Goal: Task Accomplishment & Management: Complete application form

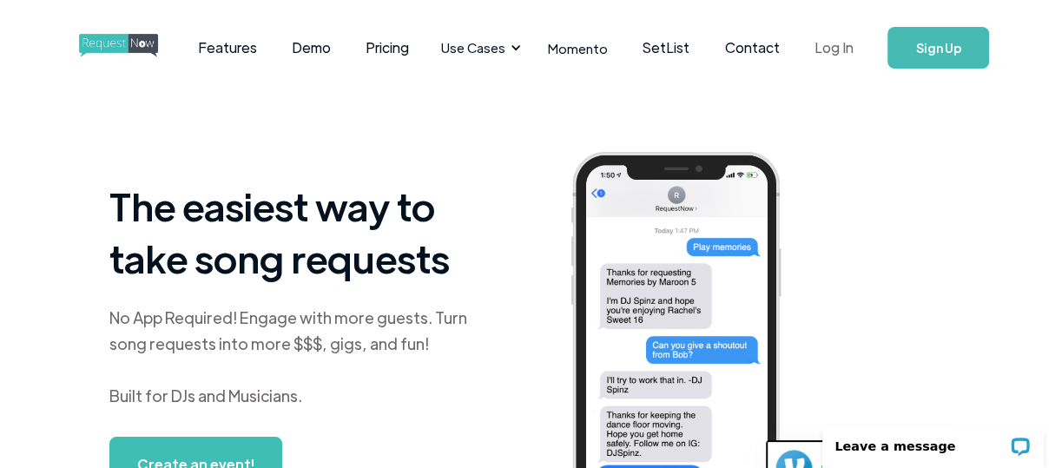
click at [829, 47] on link "Log In" at bounding box center [833, 47] width 74 height 61
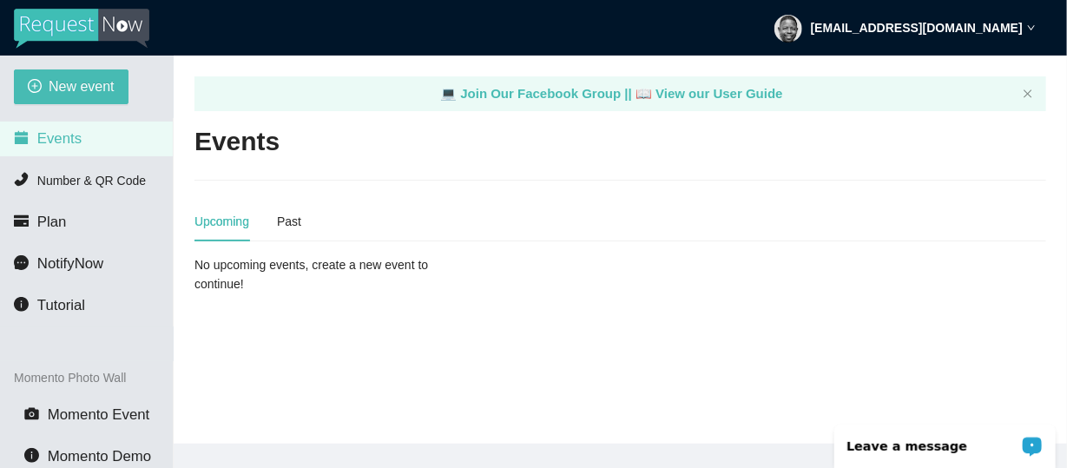
click at [911, 447] on p "Leave a message" at bounding box center [933, 446] width 172 height 14
click at [741, 221] on div "Upcoming Past" at bounding box center [621, 221] width 852 height 40
click at [58, 230] on span "Plan" at bounding box center [52, 222] width 30 height 17
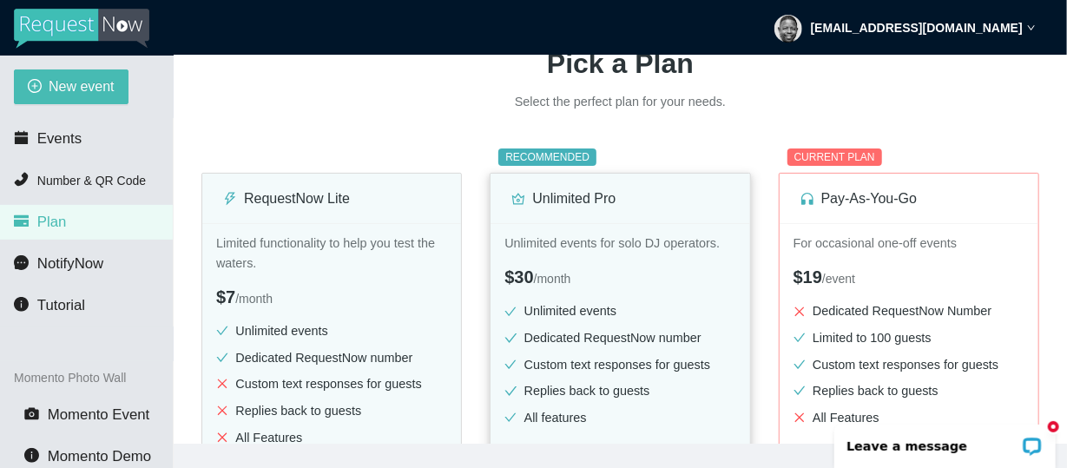
click at [586, 307] on li "Unlimited events" at bounding box center [620, 311] width 231 height 20
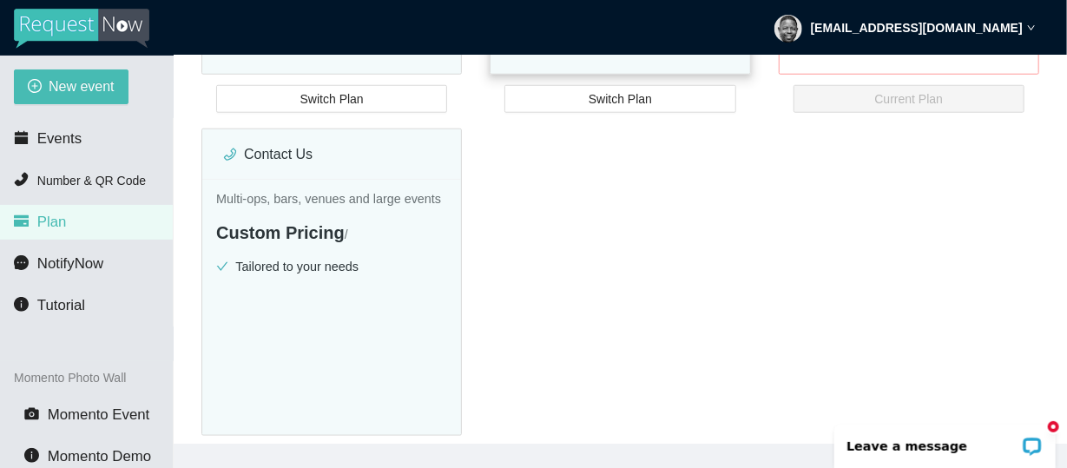
scroll to position [433, 0]
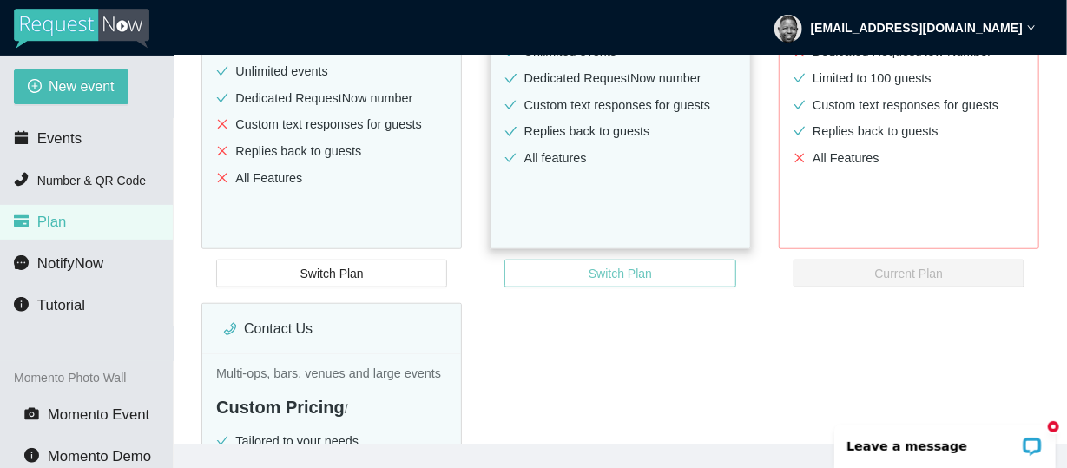
click at [608, 277] on span "Switch Plan" at bounding box center [620, 273] width 63 height 19
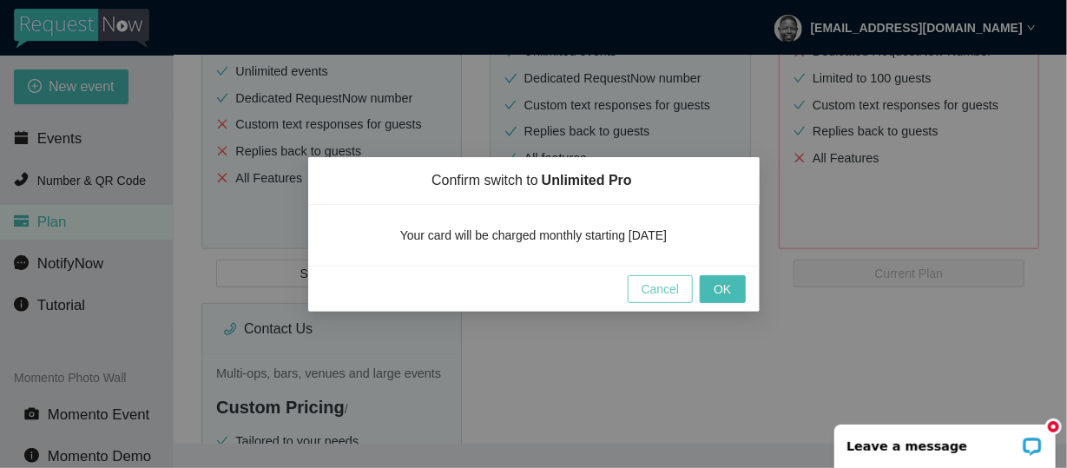
click at [649, 287] on span "Cancel" at bounding box center [661, 289] width 38 height 19
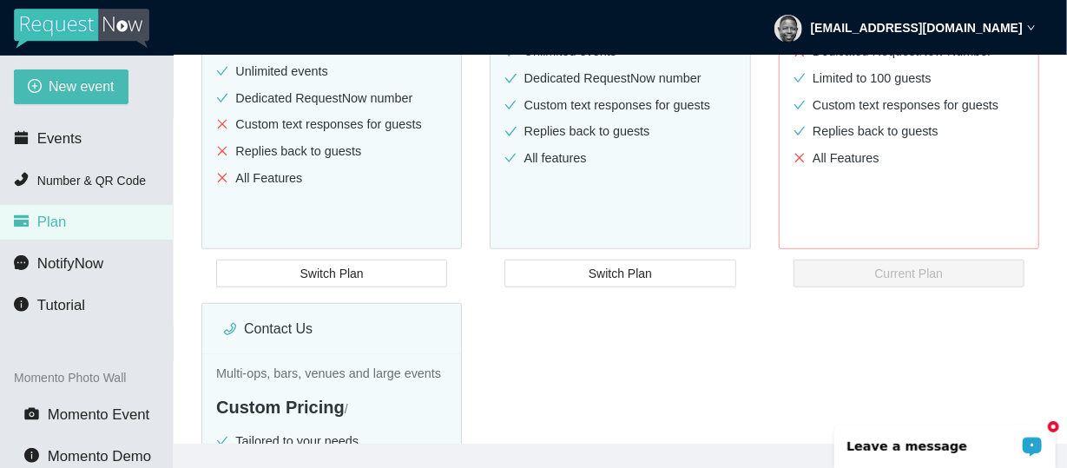
click at [928, 453] on div "Leave a message" at bounding box center [944, 445] width 221 height 43
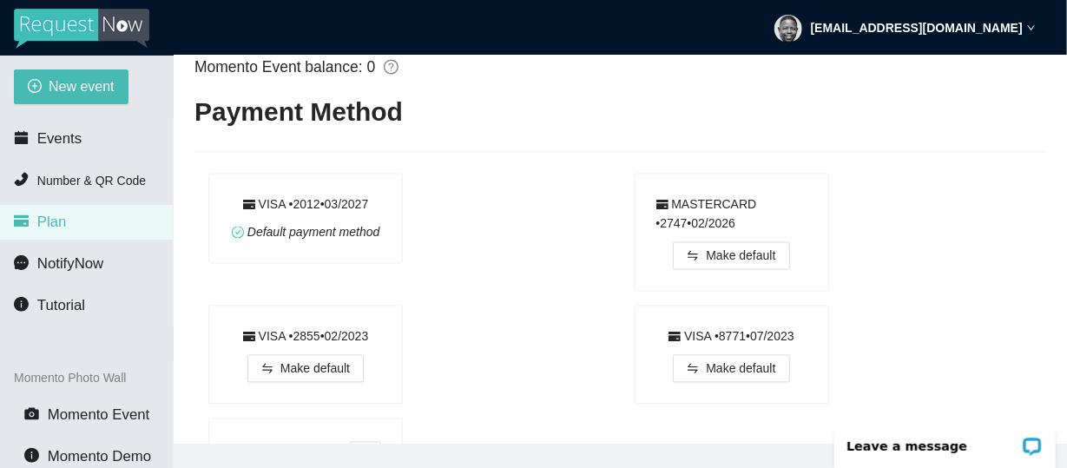
scroll to position [1303, 0]
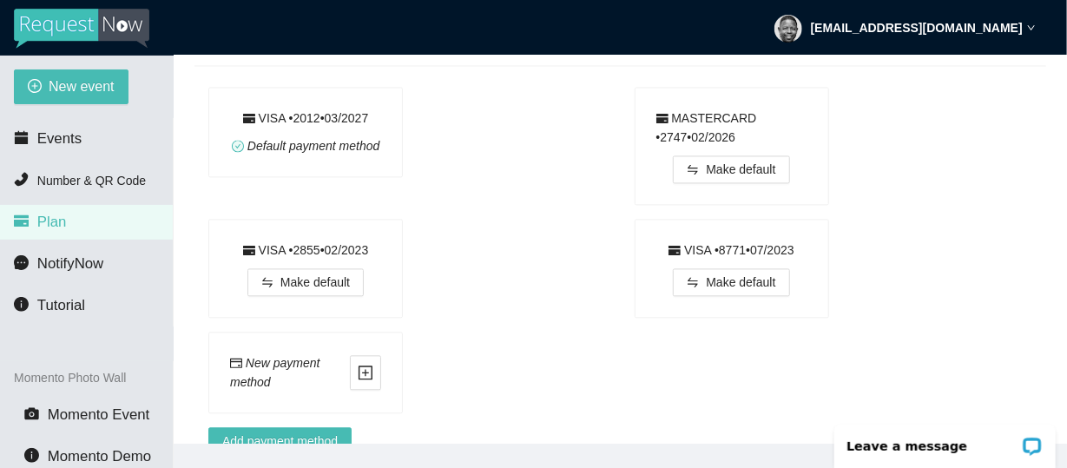
click at [399, 151] on div "VISA • 2012 • 0 3 / 2027 Default payment method" at bounding box center [305, 132] width 193 height 89
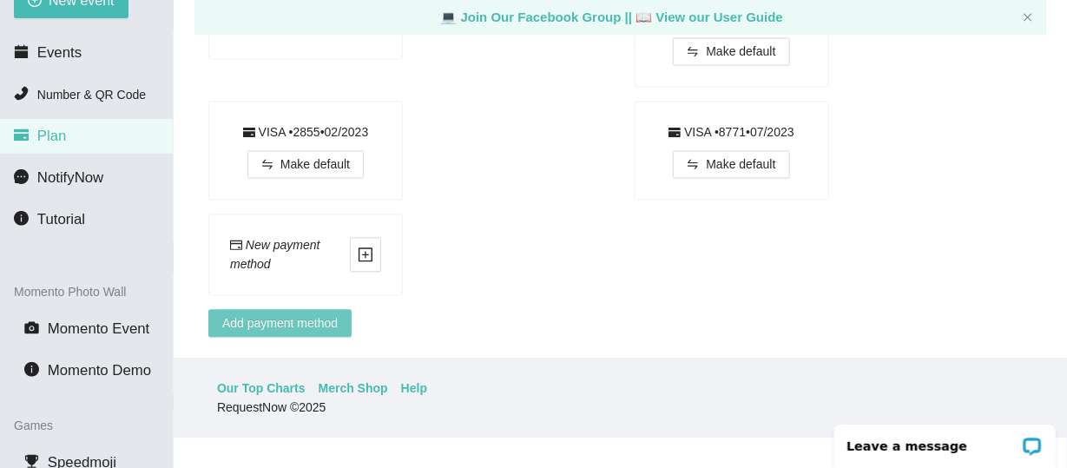
click at [316, 314] on span "Add payment method" at bounding box center [280, 323] width 116 height 19
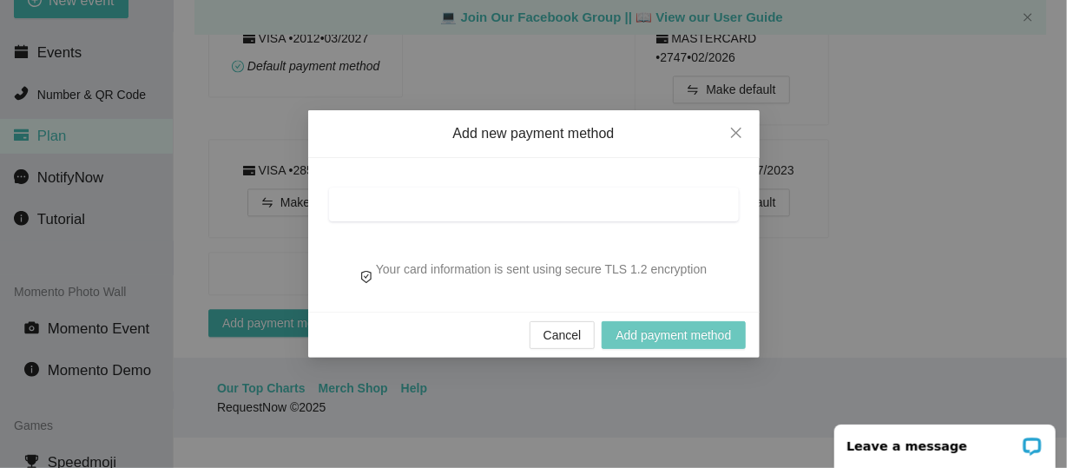
click at [663, 336] on span "Add payment method" at bounding box center [674, 335] width 116 height 19
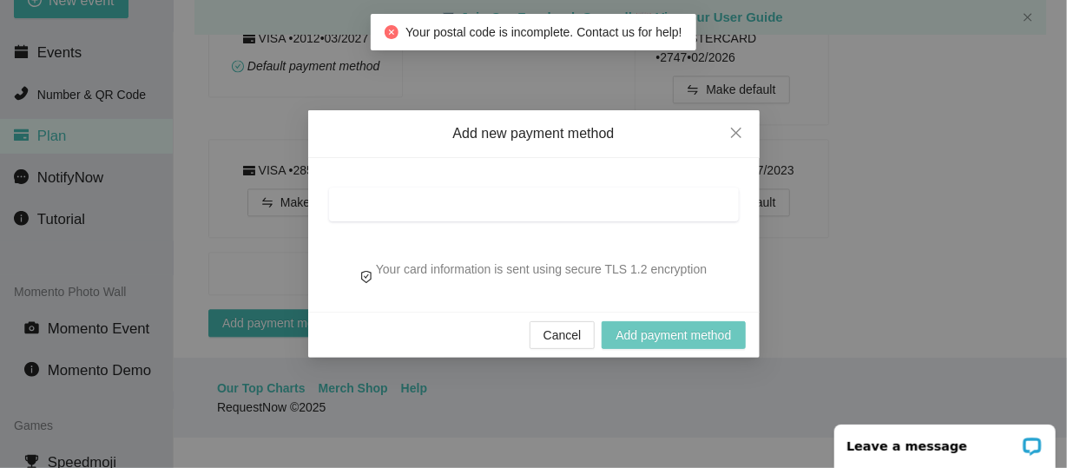
click at [664, 338] on span "Add payment method" at bounding box center [674, 335] width 116 height 19
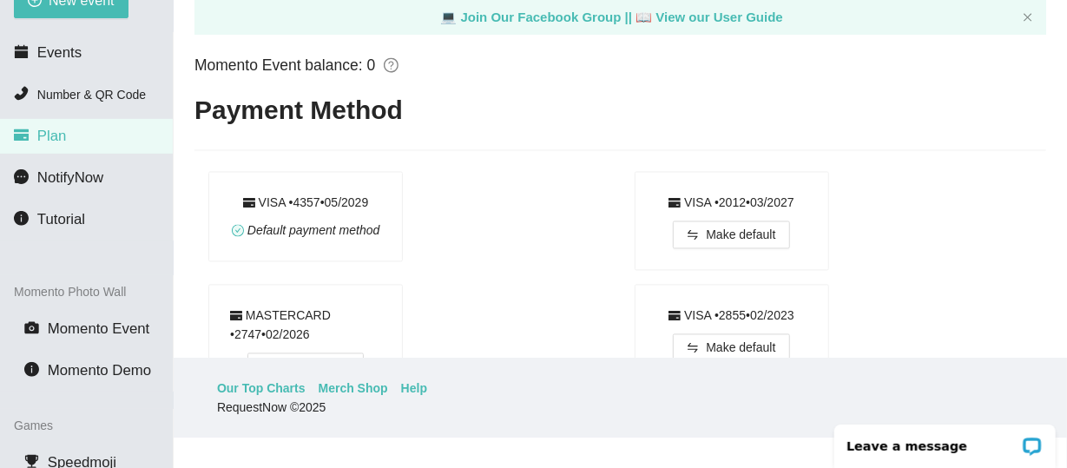
scroll to position [1218, 0]
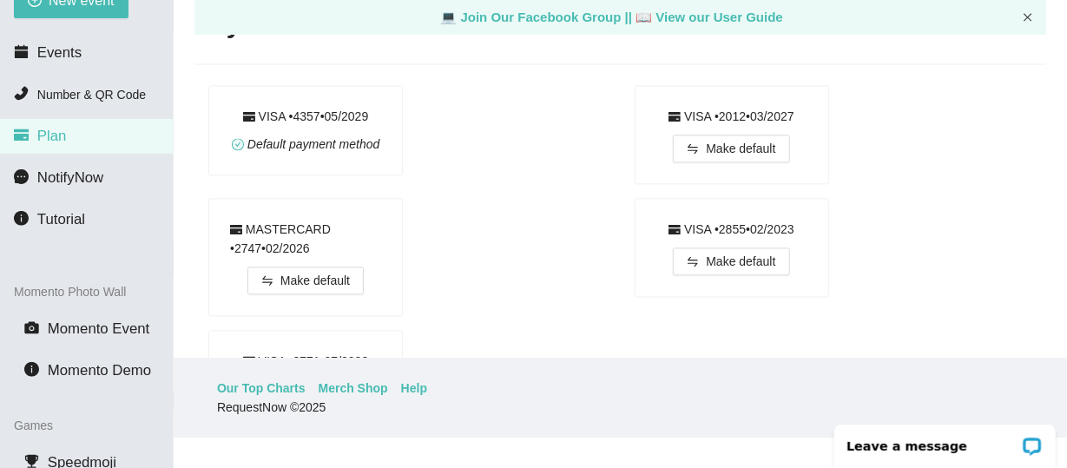
click at [1027, 16] on icon "close" at bounding box center [1029, 17] width 8 height 8
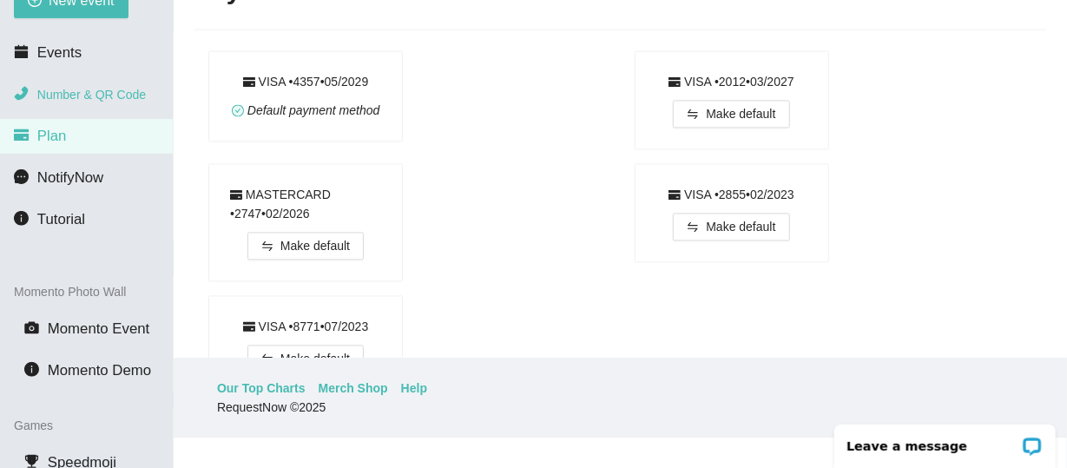
click at [80, 91] on span "Number & QR Code" at bounding box center [91, 95] width 109 height 14
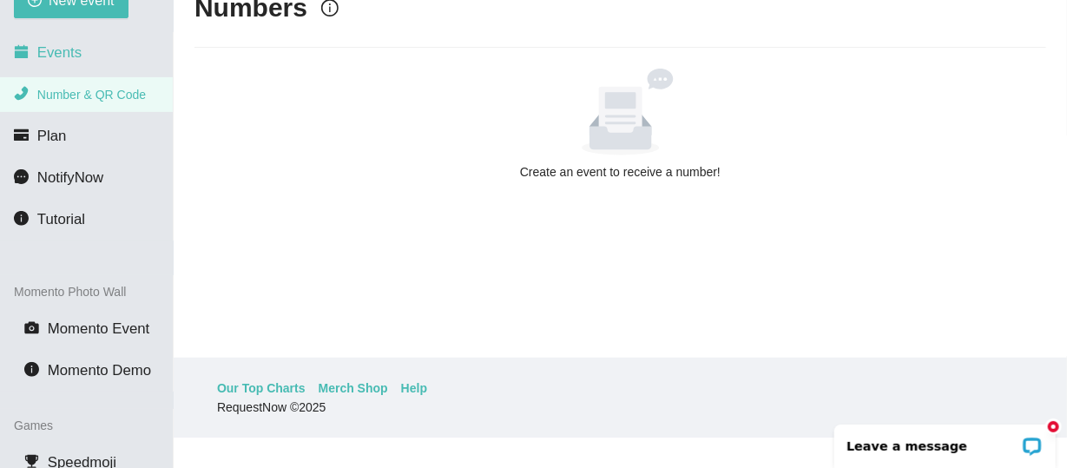
click at [64, 61] on span "Events" at bounding box center [59, 52] width 44 height 17
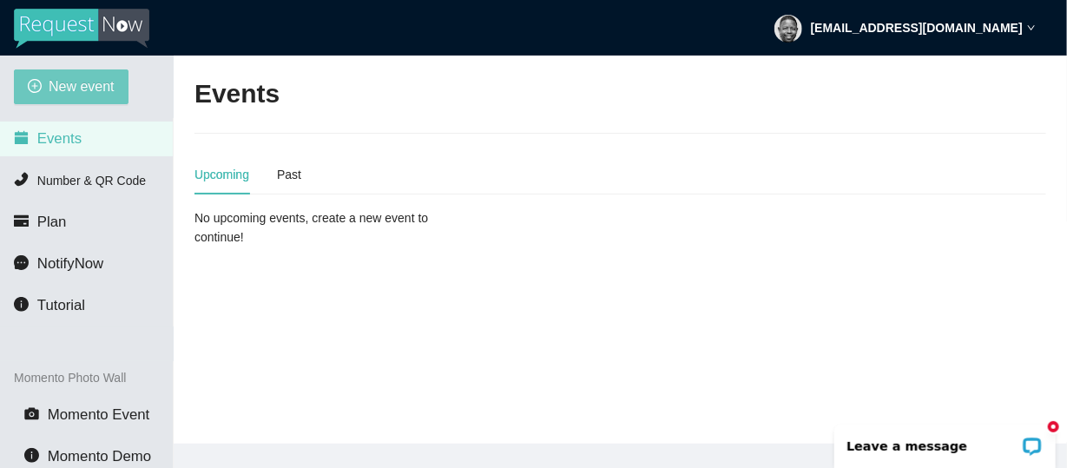
click at [83, 91] on span "New event" at bounding box center [82, 87] width 66 height 22
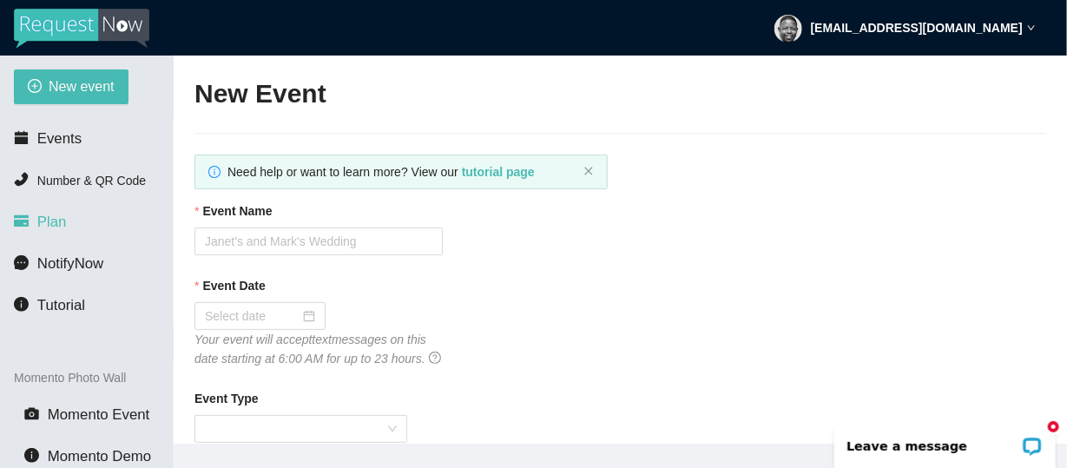
click at [52, 221] on span "Plan" at bounding box center [52, 222] width 30 height 17
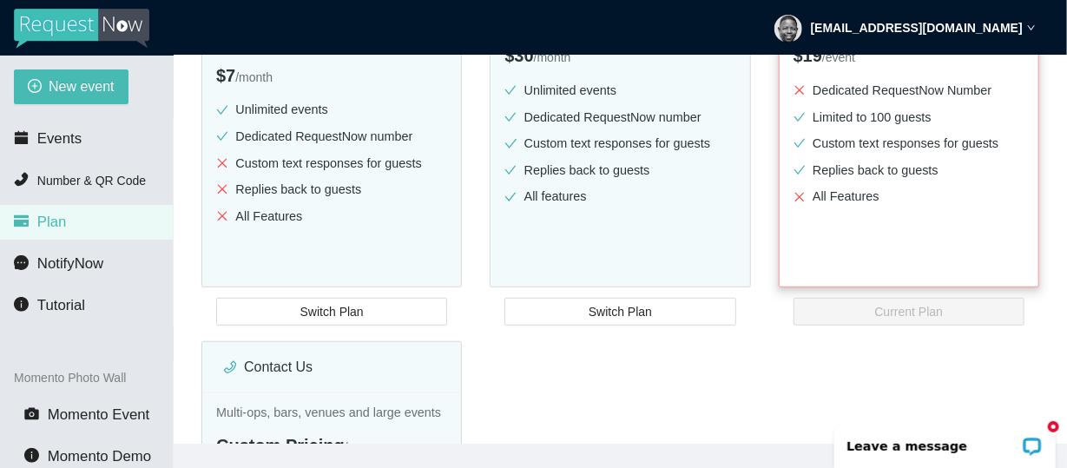
click at [829, 201] on li "All Features" at bounding box center [909, 197] width 231 height 20
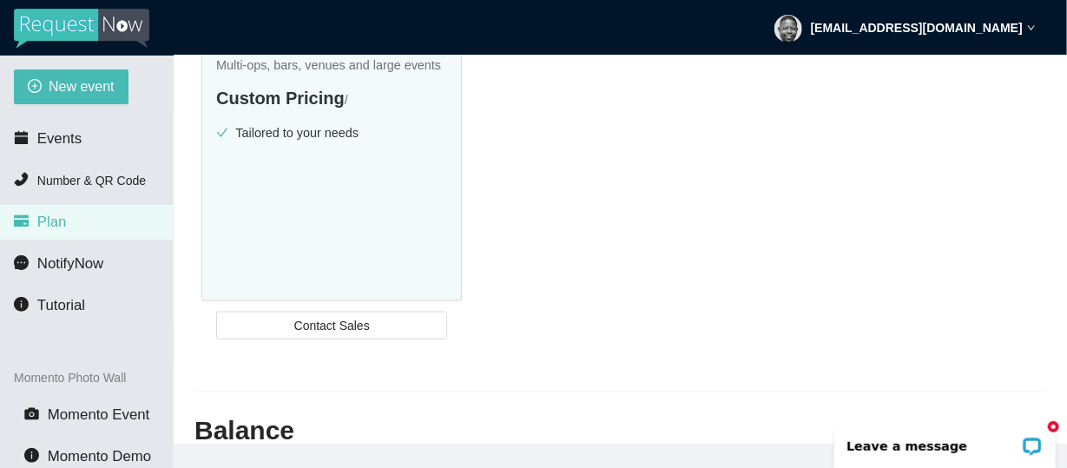
scroll to position [781, 0]
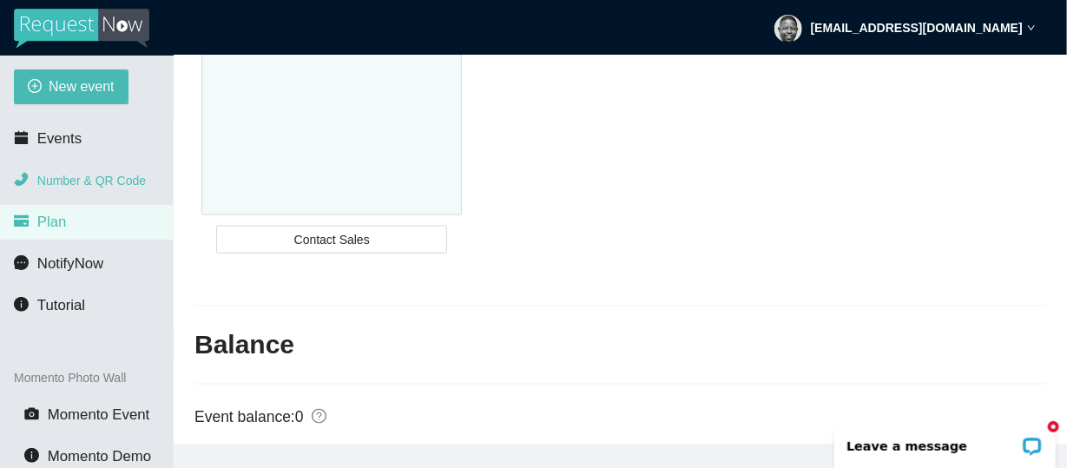
click at [64, 185] on span "Number & QR Code" at bounding box center [91, 181] width 109 height 14
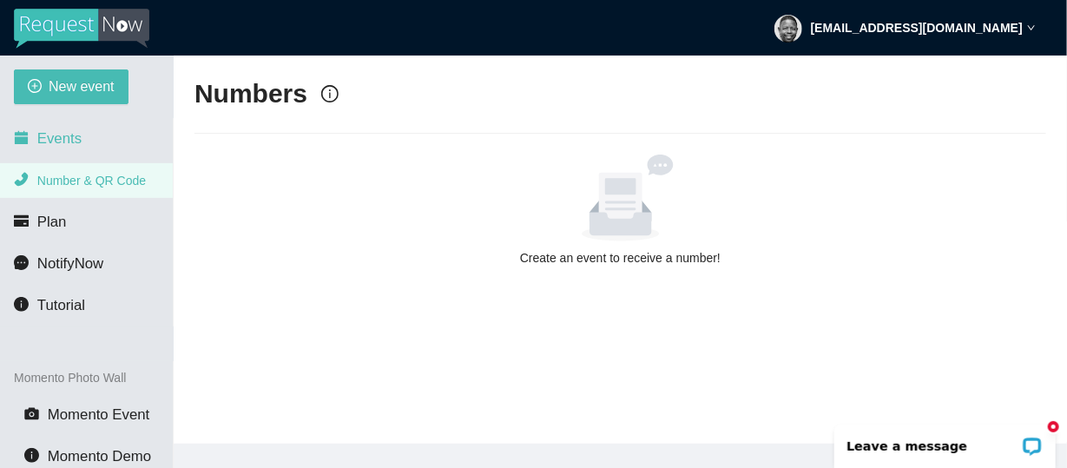
click at [63, 142] on span "Events" at bounding box center [59, 138] width 44 height 17
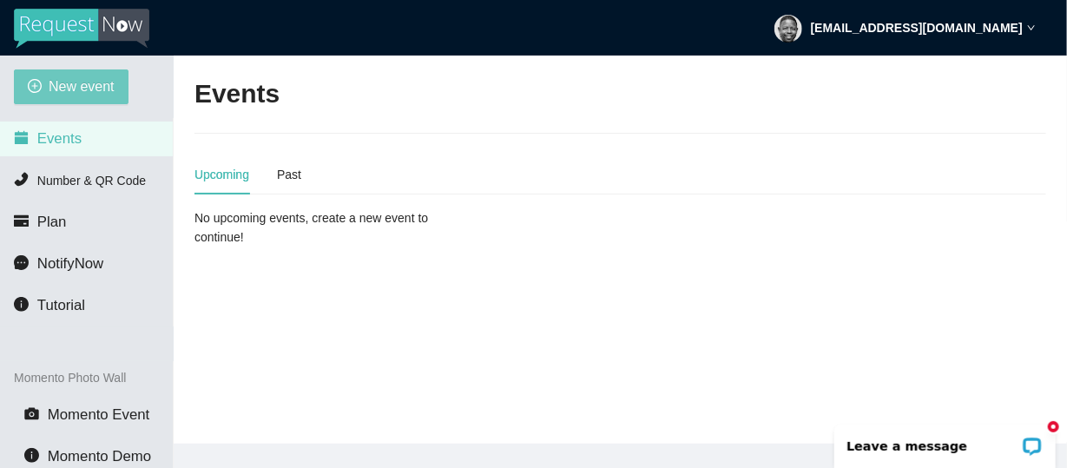
click at [72, 92] on span "New event" at bounding box center [82, 87] width 66 height 22
type textarea "[URL][DOMAIN_NAME]"
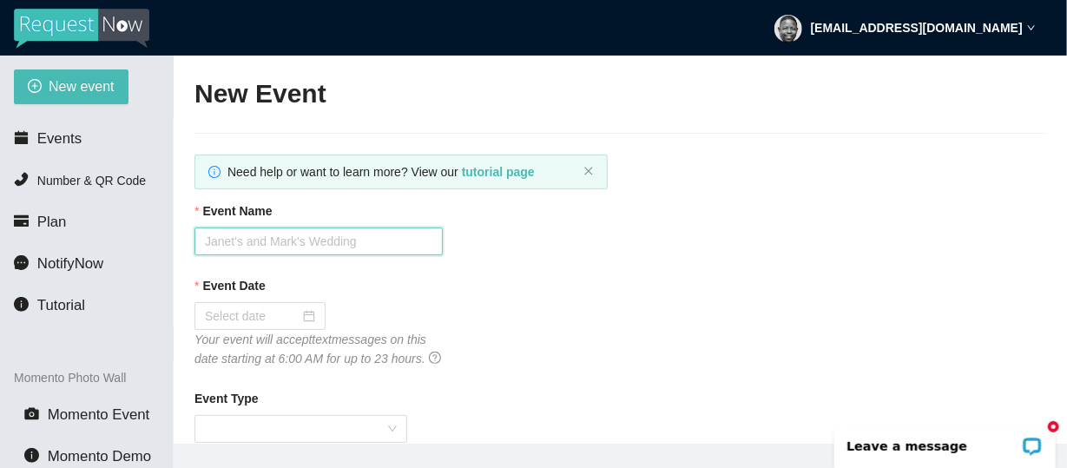
click at [278, 242] on input "Event Name" at bounding box center [319, 242] width 248 height 28
type input "Green Parrot"
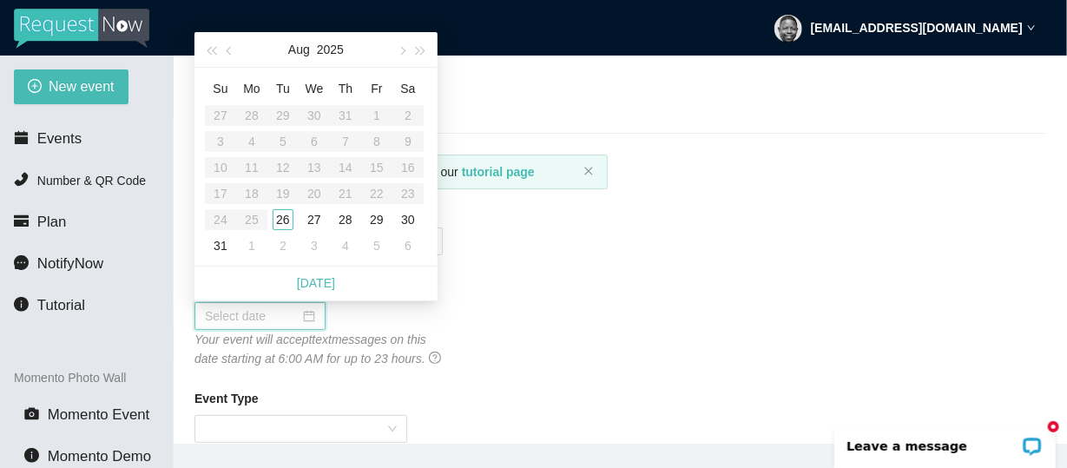
click at [250, 318] on input "Event Date" at bounding box center [252, 316] width 95 height 19
type input "[DATE]"
click at [282, 223] on div "26" at bounding box center [283, 219] width 21 height 21
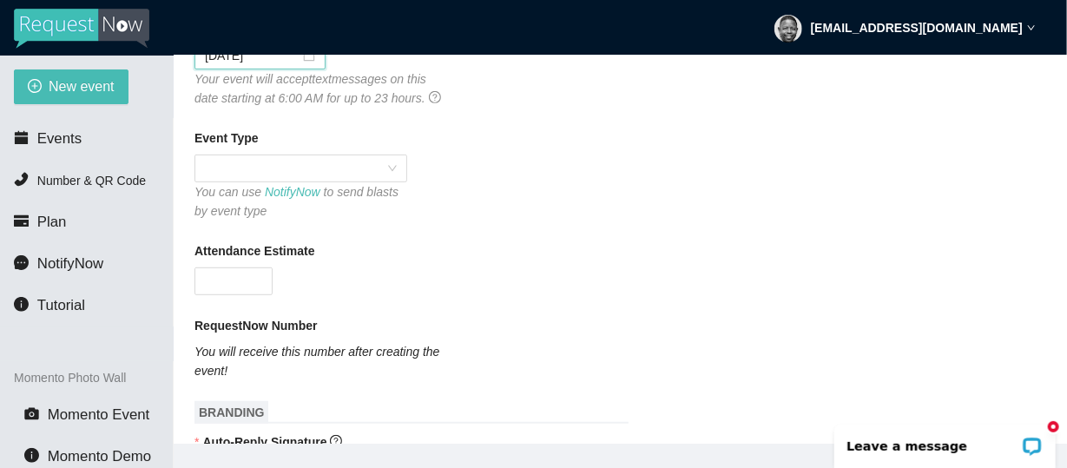
scroll to position [347, 0]
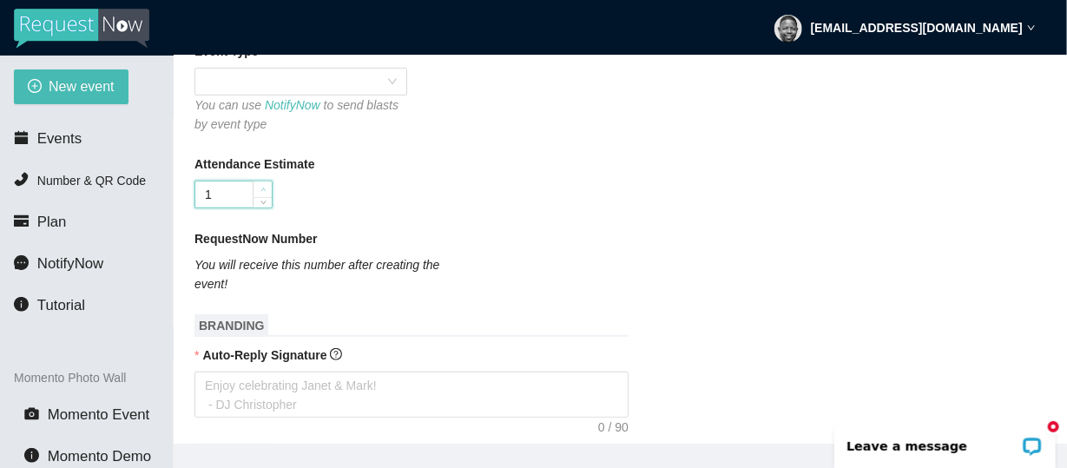
click at [258, 185] on span "up" at bounding box center [263, 190] width 10 height 10
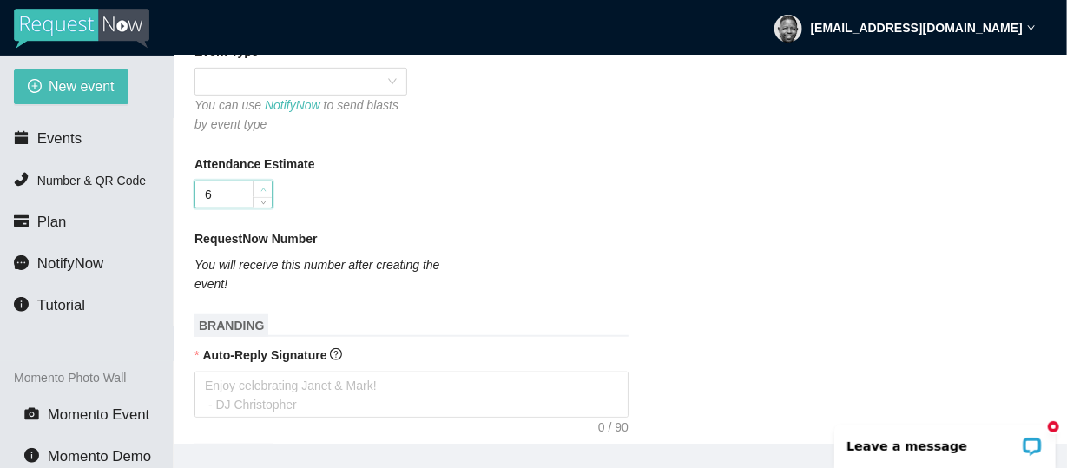
click at [258, 185] on span "up" at bounding box center [263, 190] width 10 height 10
type input "8"
click at [258, 185] on span "up" at bounding box center [263, 190] width 10 height 10
type input "3"
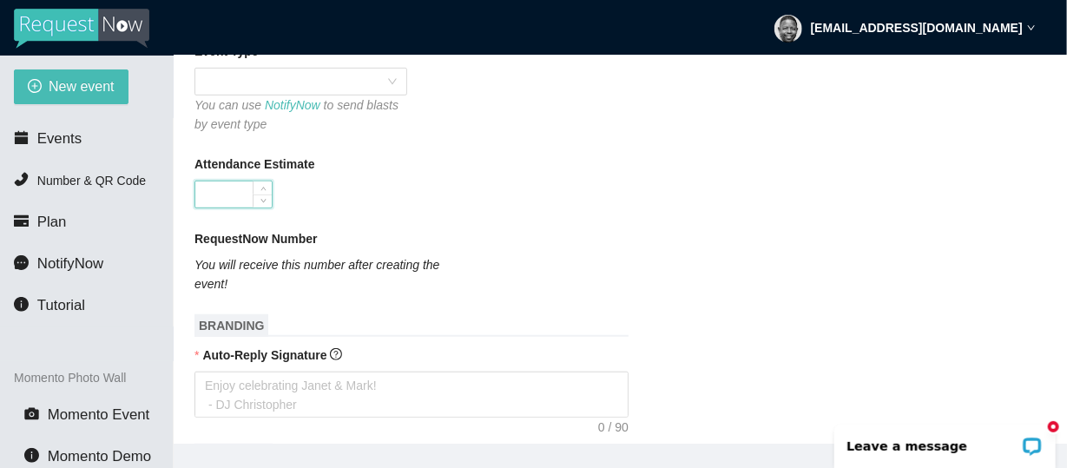
type input "3"
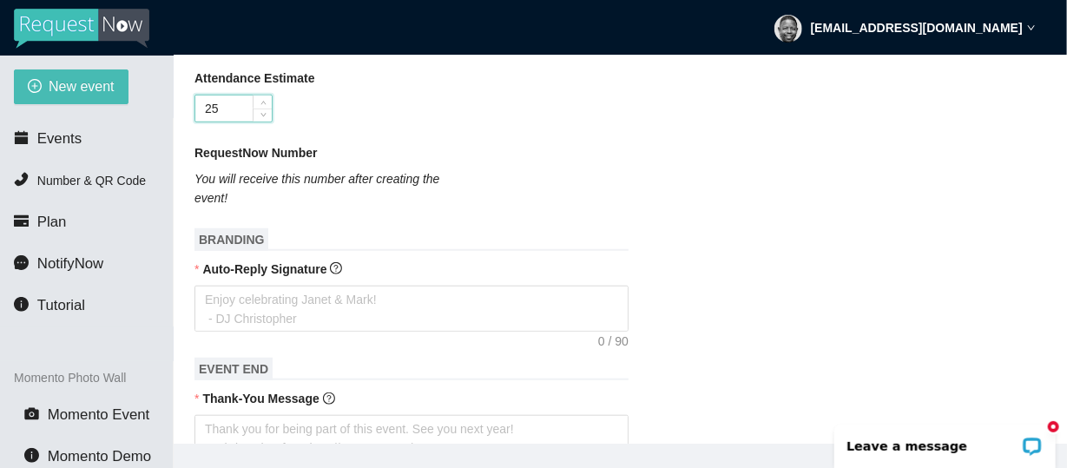
scroll to position [521, 0]
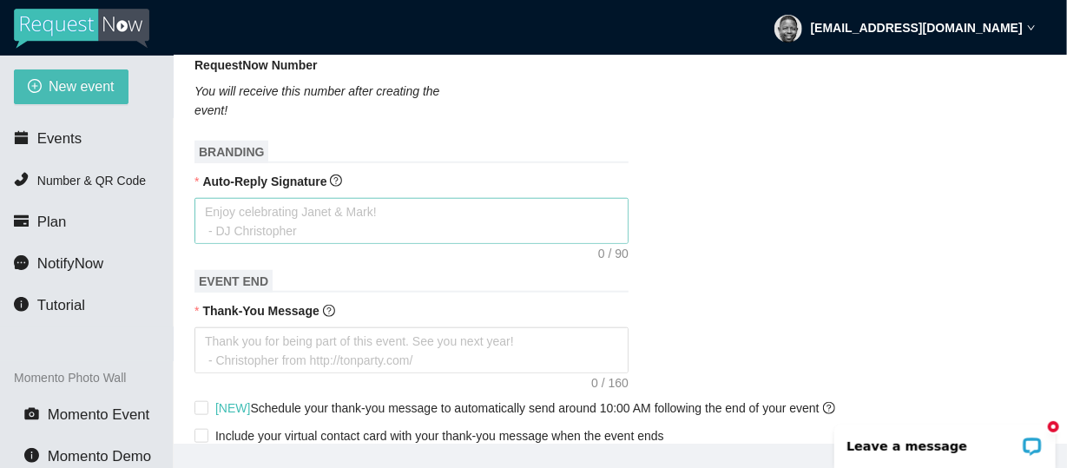
type input "25"
click at [254, 217] on textarea "Auto-Reply Signature" at bounding box center [412, 221] width 434 height 46
type textarea "T"
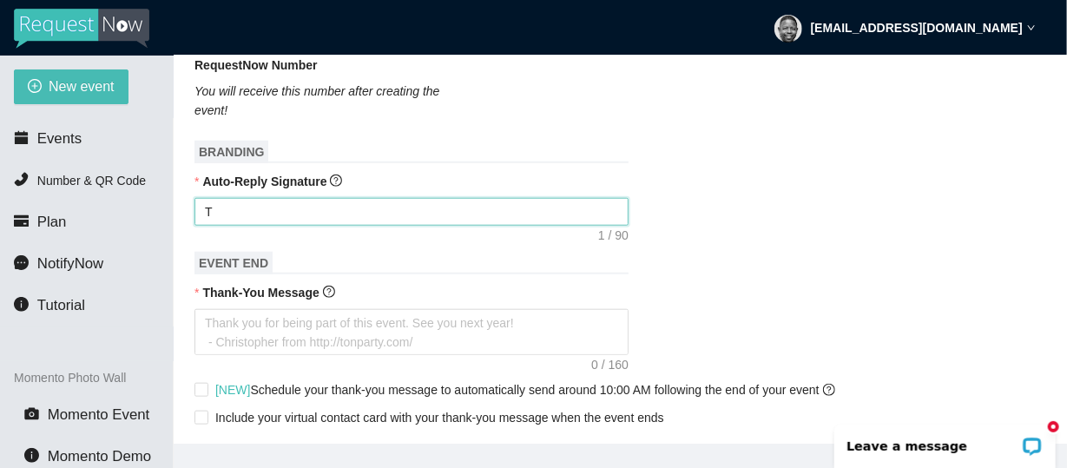
type textarea "Th"
type textarea "Tha"
type textarea "Than"
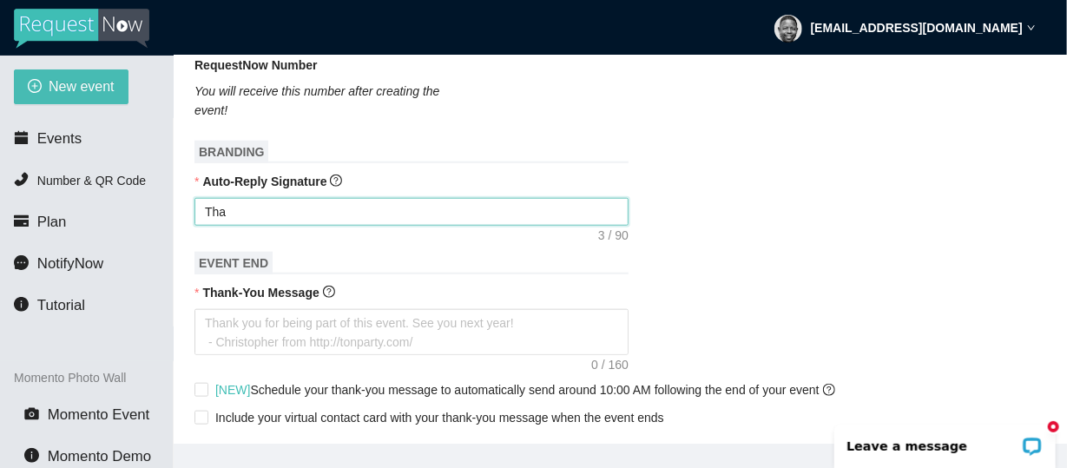
type textarea "Than"
type textarea "Thank"
type textarea "Thanks"
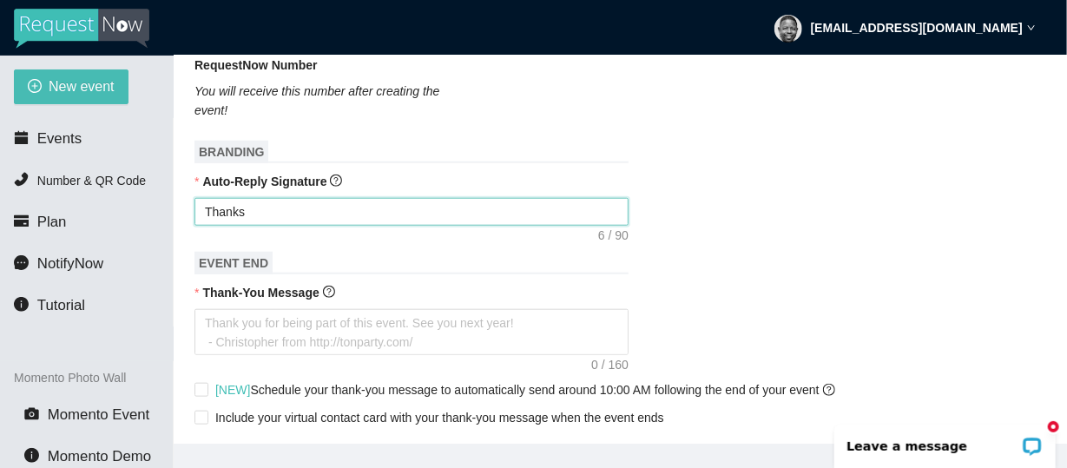
type textarea "Thanks"
type textarea "Thanks f"
type textarea "Thanks fo"
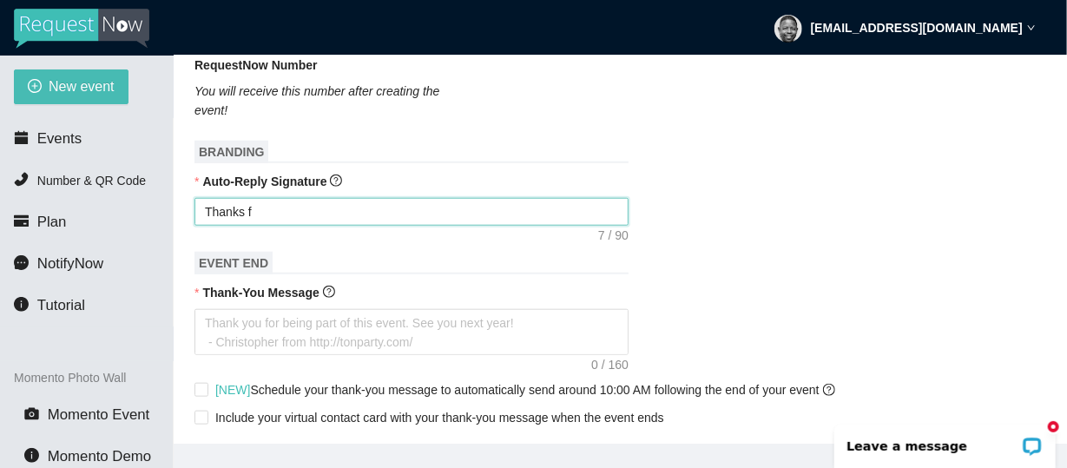
type textarea "Thanks fo"
type textarea "Thanks for"
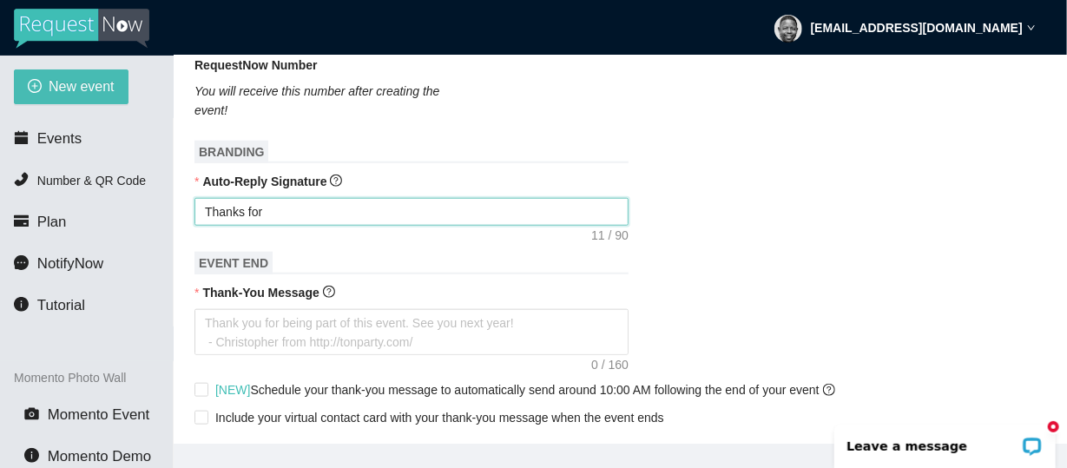
type textarea "Thanks for y"
type textarea "Thanks for yo"
type textarea "Thanks for you"
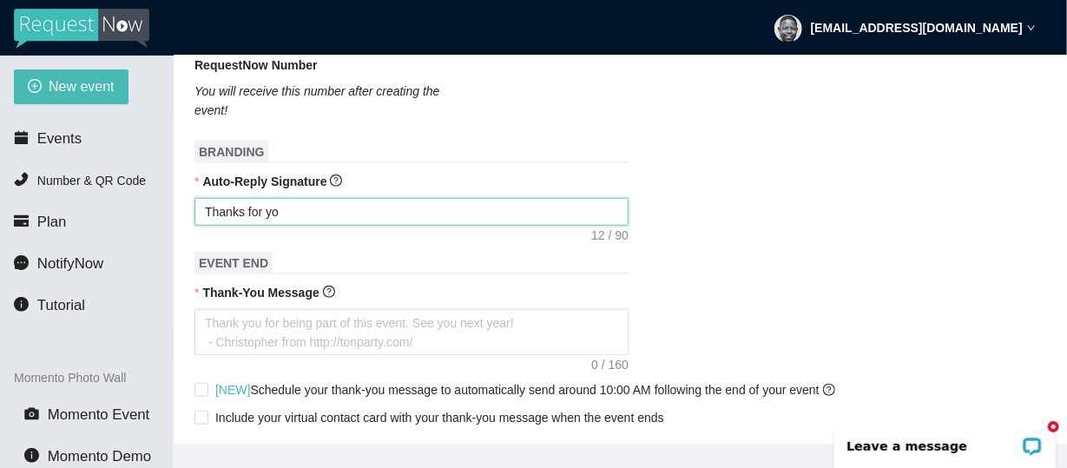
type textarea "Thanks for you"
type textarea "Thanks for your"
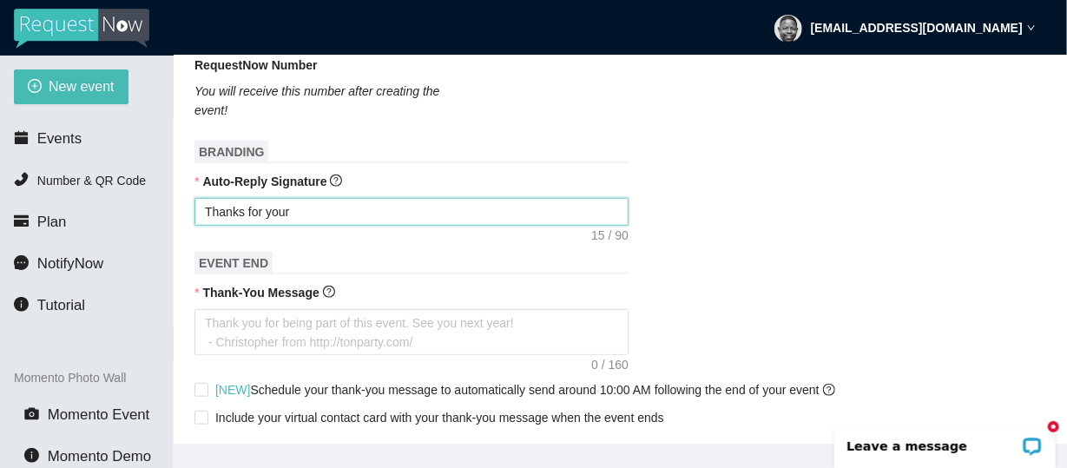
type textarea "Thanks for your s"
type textarea "Thanks for your so"
type textarea "Thanks for your son"
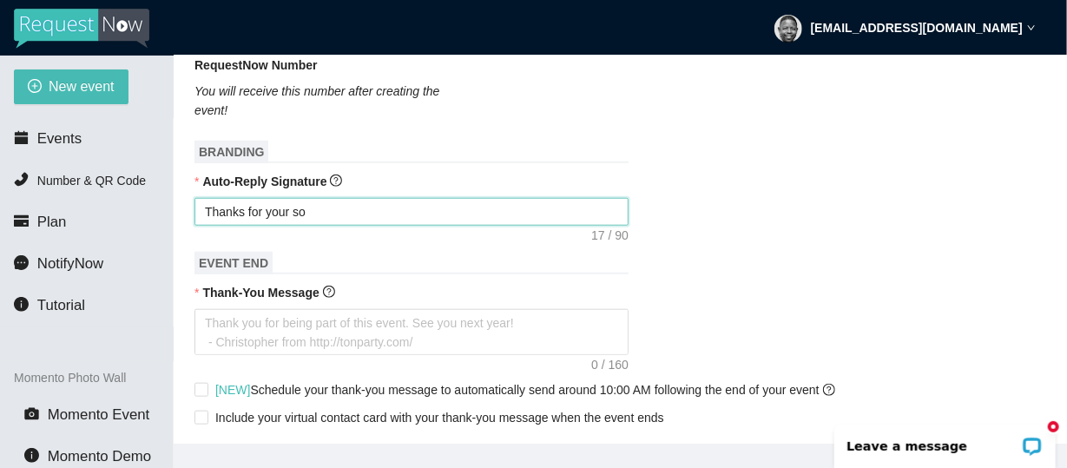
type textarea "Thanks for your son"
type textarea "Thanks for your song"
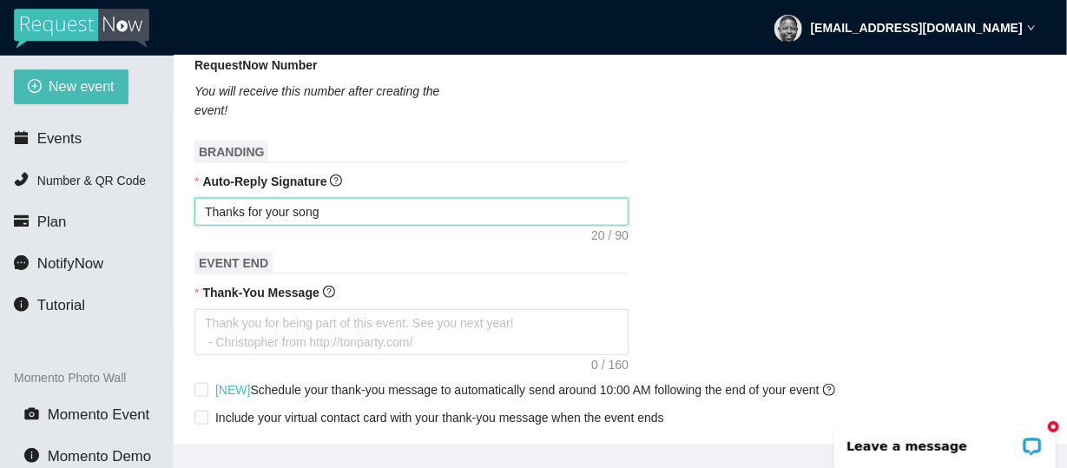
type textarea "Thanks for your song r"
type textarea "Thanks for your song re"
type textarea "Thanks for your song req"
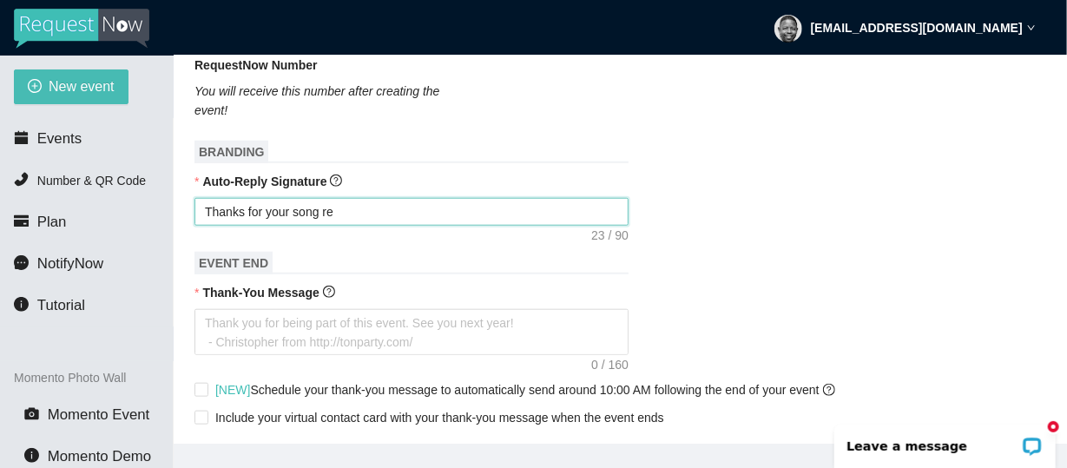
type textarea "Thanks for your song req"
type textarea "Thanks for your song requ"
type textarea "Thanks for your song reque"
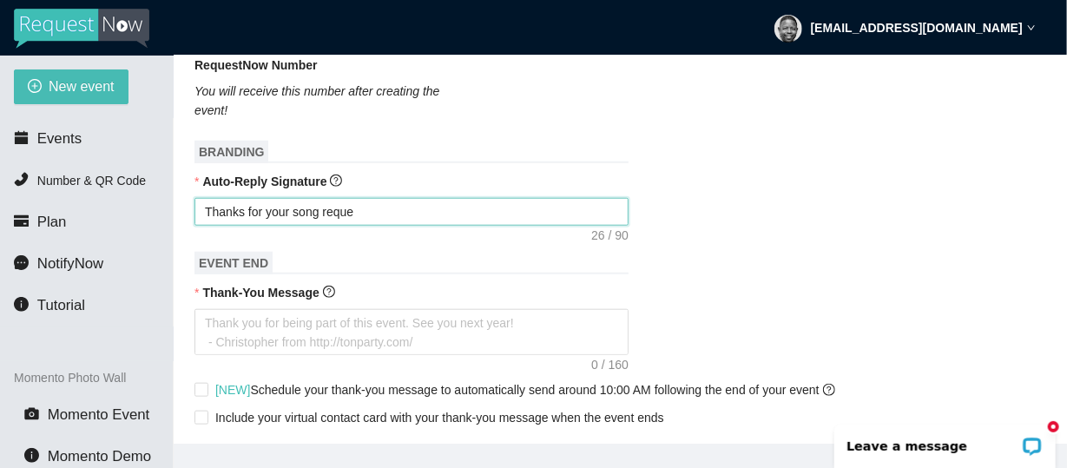
type textarea "Thanks for your song reques"
type textarea "Thanks for your song request"
type textarea "Thanks for your song request."
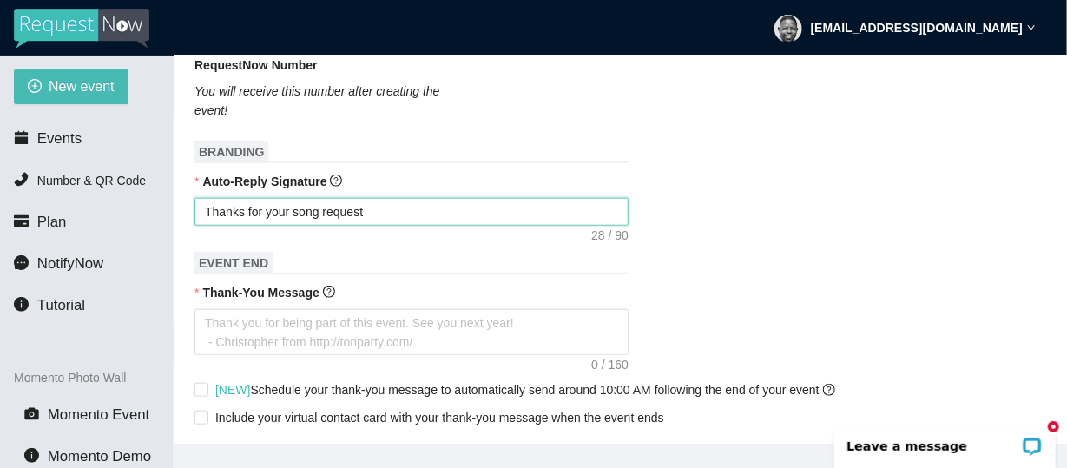
type textarea "Thanks for your song request."
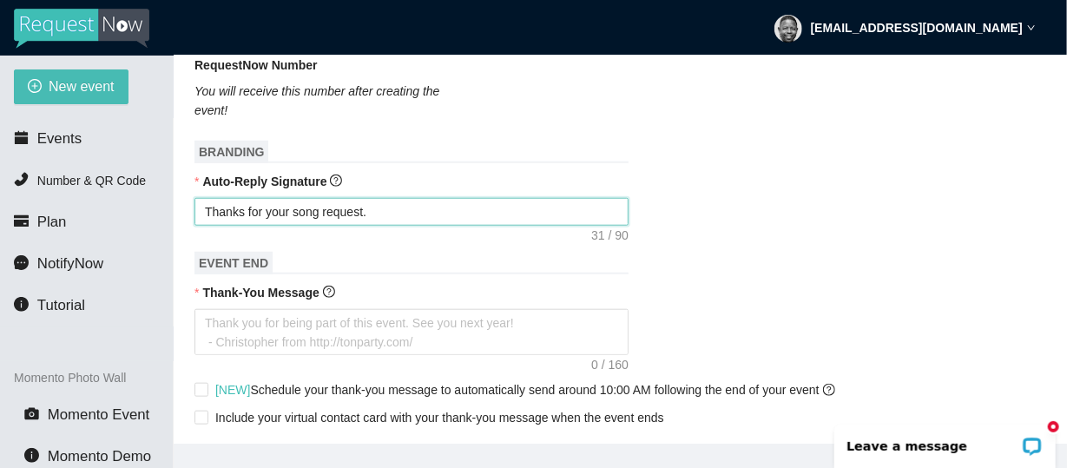
type textarea "Thanks for your song request. Y"
type textarea "Thanks for your song request. Yo"
type textarea "Thanks for your song request. You"
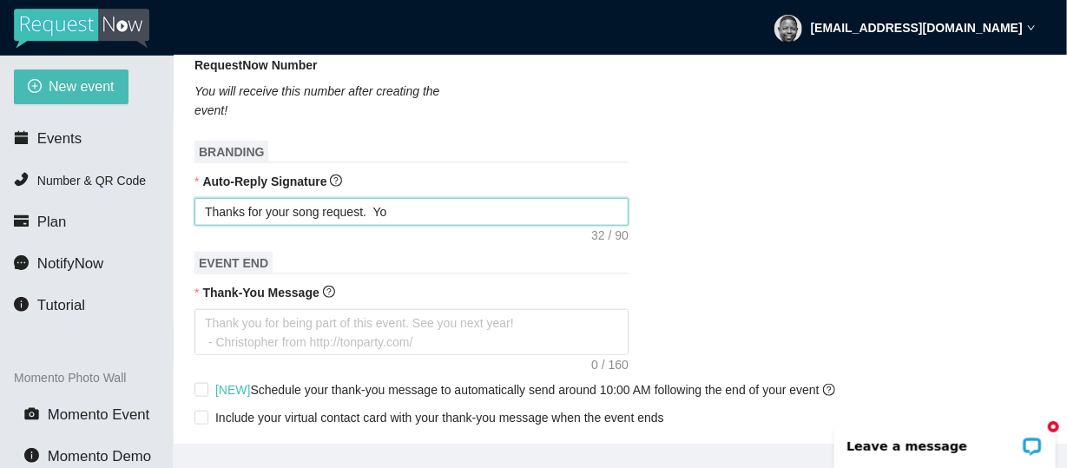
type textarea "Thanks for your song request. You"
type textarea "Thanks for your song request. You w"
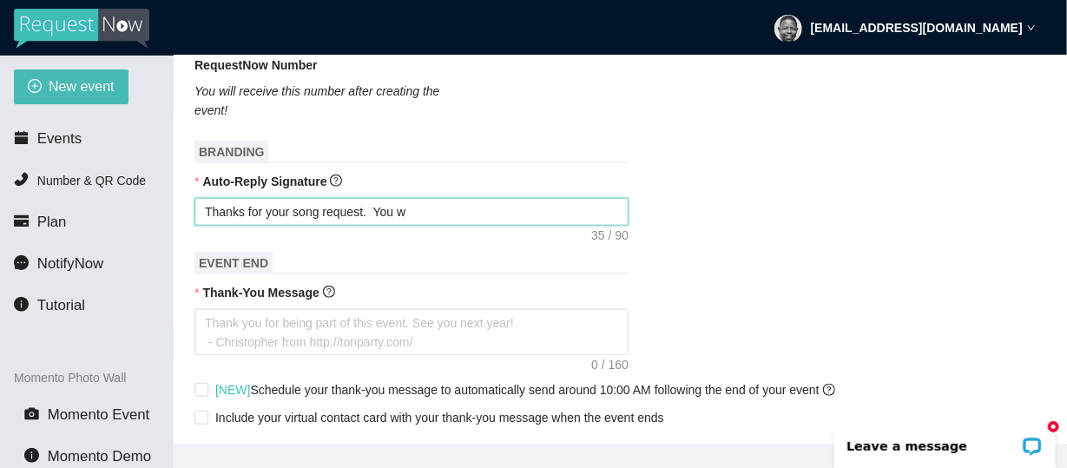
type textarea "Thanks for your song request. You wi"
type textarea "Thanks for your song request. You wil"
type textarea "Thanks for your song request. You will"
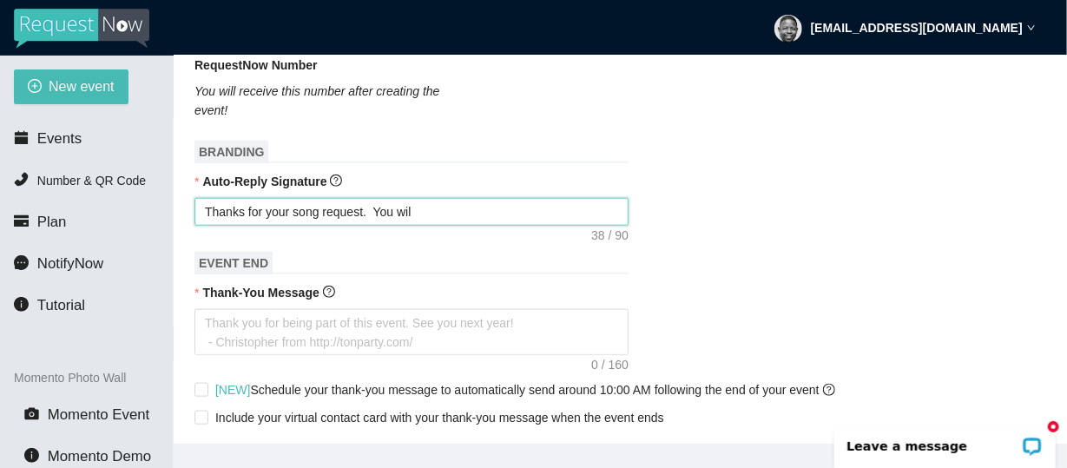
type textarea "Thanks for your song request. You will"
type textarea "Thanks for your song request. You will b"
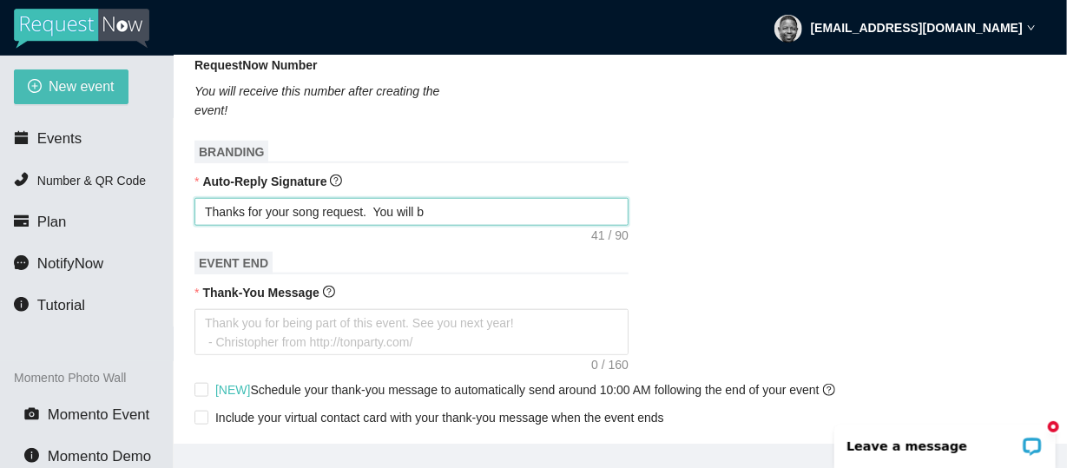
type textarea "Thanks for your song request. You will be"
type textarea "Thanks for your song request. You will be n"
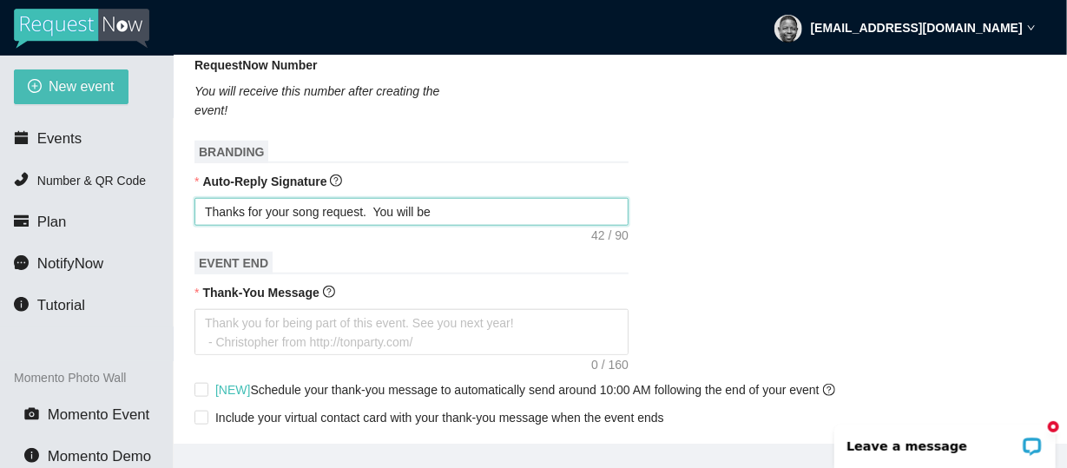
type textarea "Thanks for your song request. You will be n"
type textarea "Thanks for your song request. You will be no"
type textarea "Thanks for your song request. You will be not"
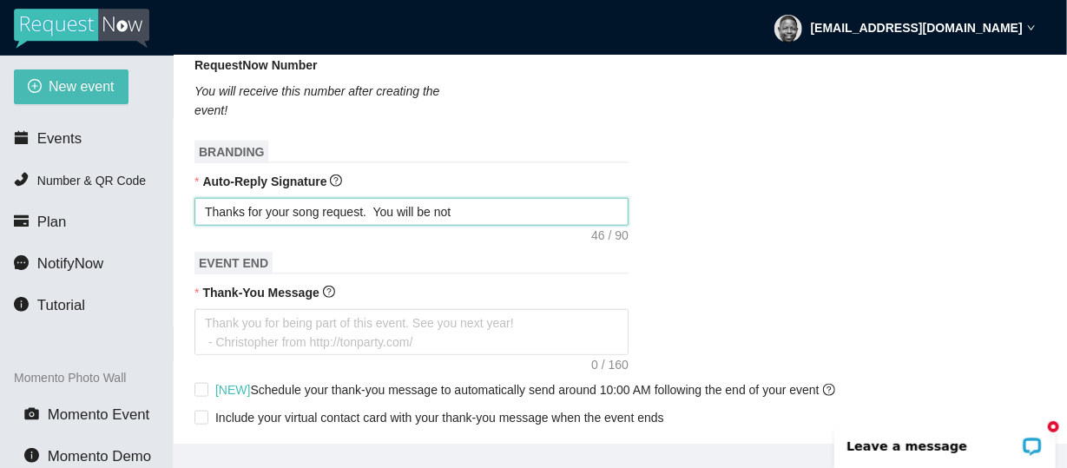
type textarea "Thanks for your song request. You will be noti"
type textarea "Thanks for your song request. You will be notif"
type textarea "Thanks for your song request. You will be notifi"
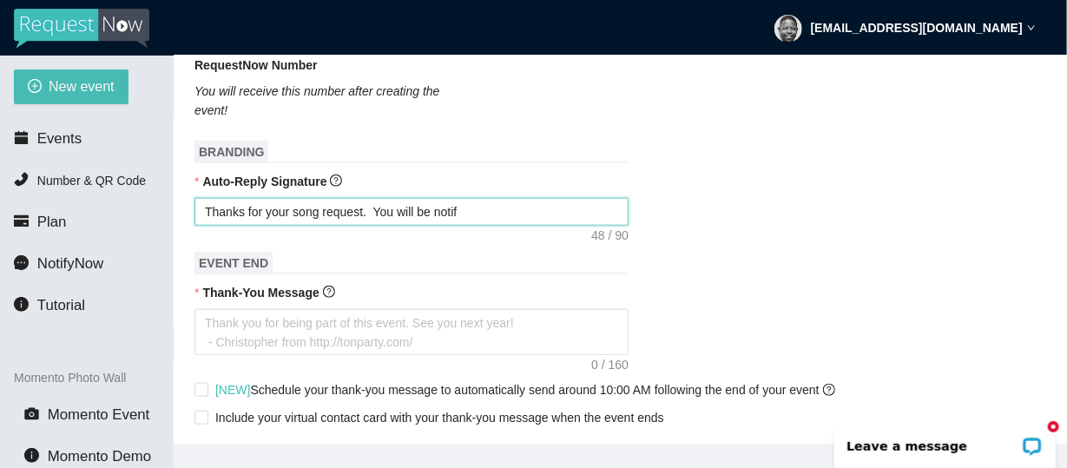
type textarea "Thanks for your song request. You will be notifi"
type textarea "Thanks for your song request. You will be notifie"
type textarea "Thanks for your song request. You will be notified"
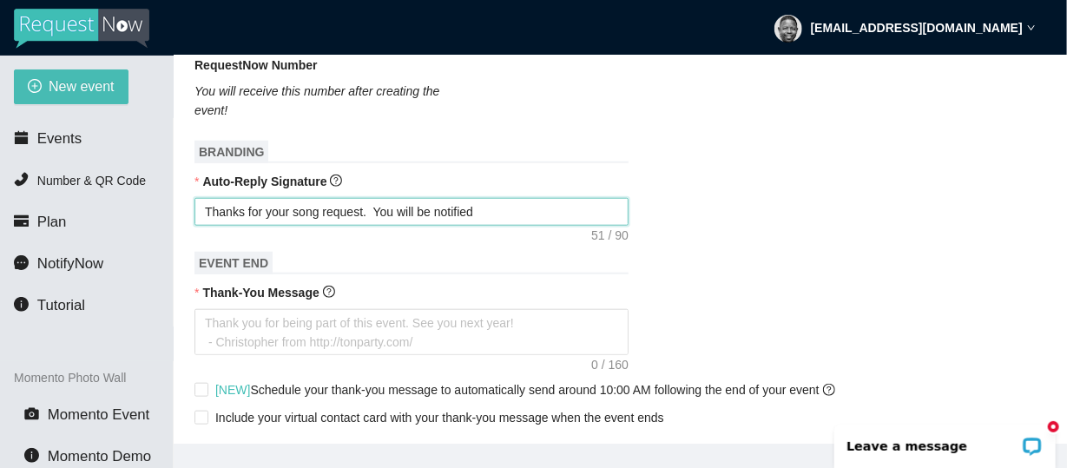
type textarea "Thanks for your song request. You will be notifie"
type textarea "Thanks for your song request. You will be notifi"
type textarea "Thanks for your song request. You will be notifie"
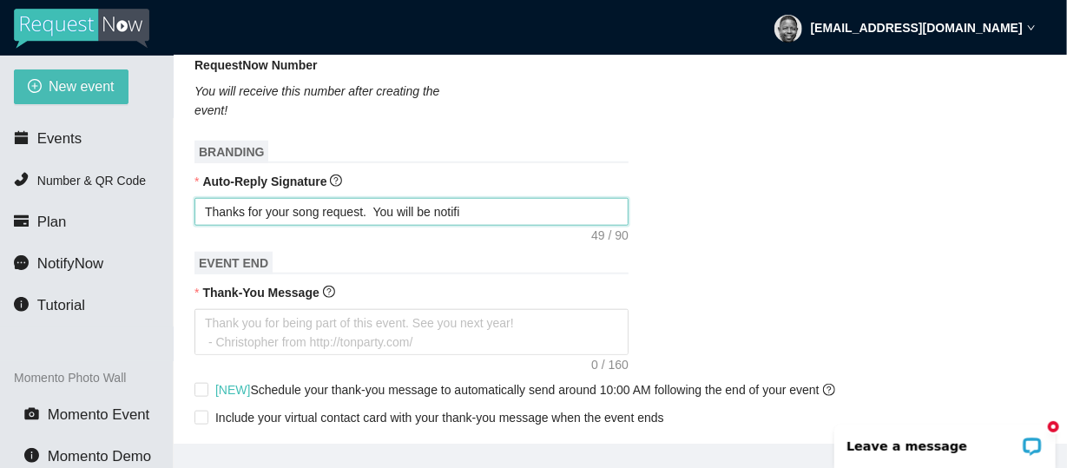
type textarea "Thanks for your song request. You will be notifie"
type textarea "Thanks for your song request. You will be notified"
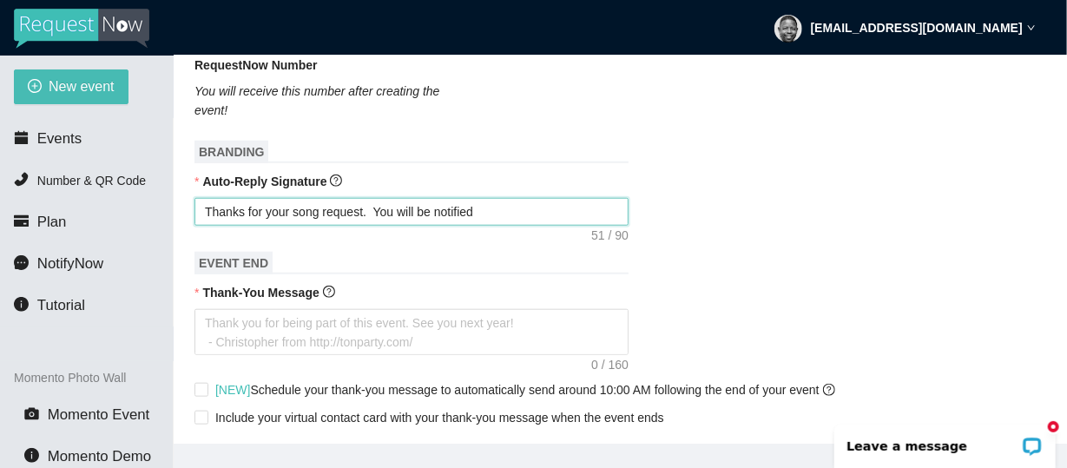
type textarea "Thanks for your song request. You will be notified o"
type textarea "Thanks for your song request. You will be notified on"
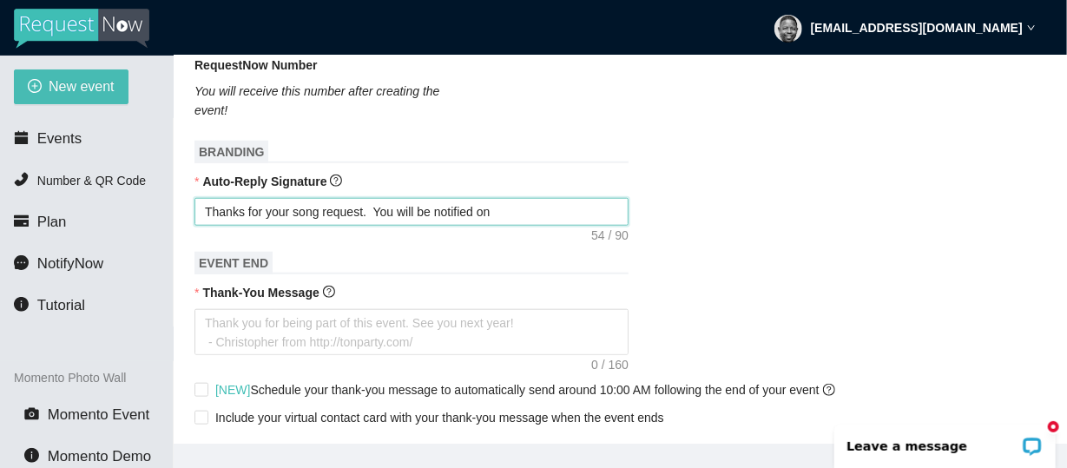
type textarea "Thanks for your song request. You will be notified on"
type textarea "Thanks for your song request. You will be notified on y"
type textarea "Thanks for your song request. You will be notified on yo"
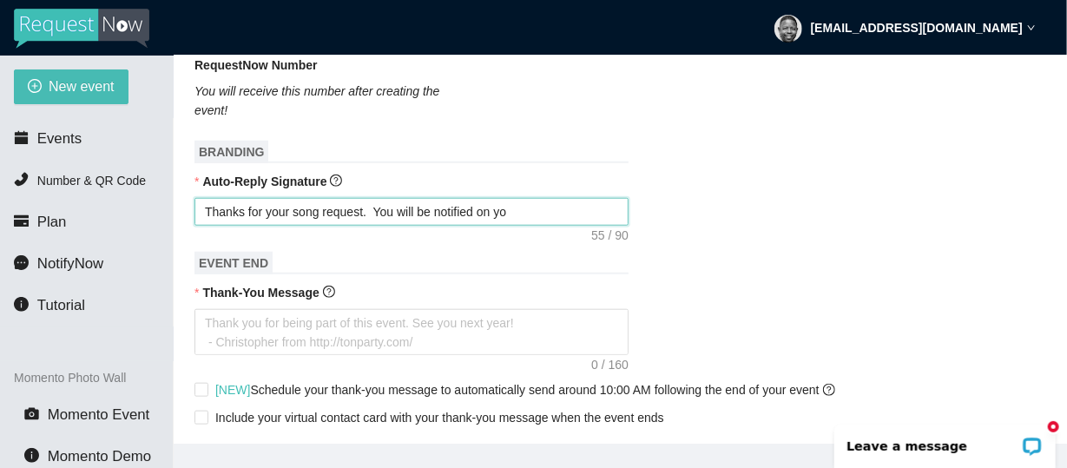
type textarea "Thanks for your song request. You will be notified on you"
type textarea "Thanks for your song request. You will be notified on your"
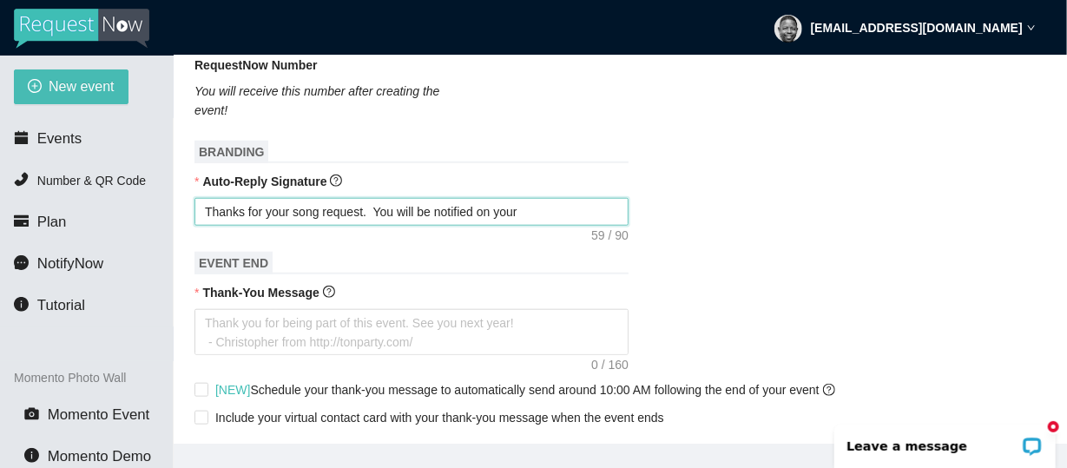
type textarea "Thanks for your song request. You will be notified on your"
type textarea "Thanks for your song request. You will be notified on your h"
type textarea "Thanks for your song request. You will be notified on your"
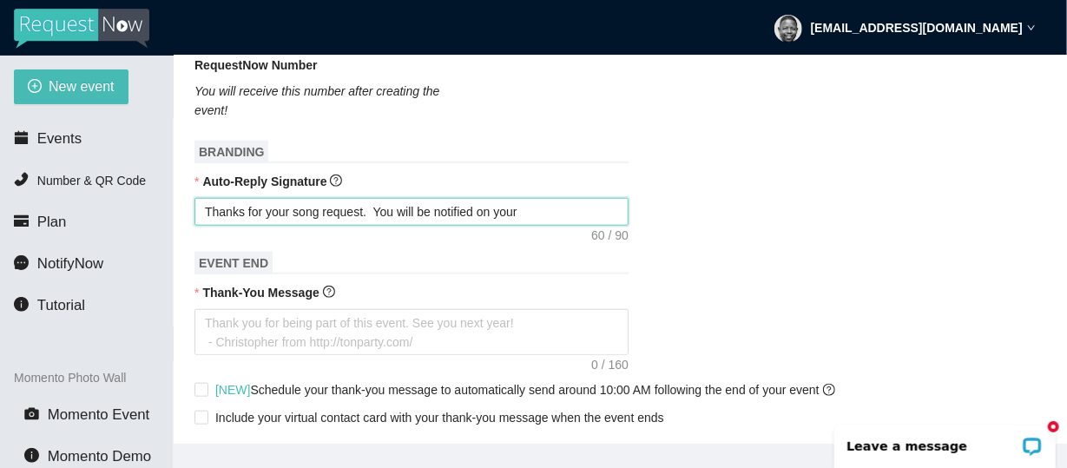
type textarea "Thanks for your song request. You will be notified on your"
type textarea "Thanks for your song request. You will be notified on you"
type textarea "Thanks for your song request. You will be notified on yo"
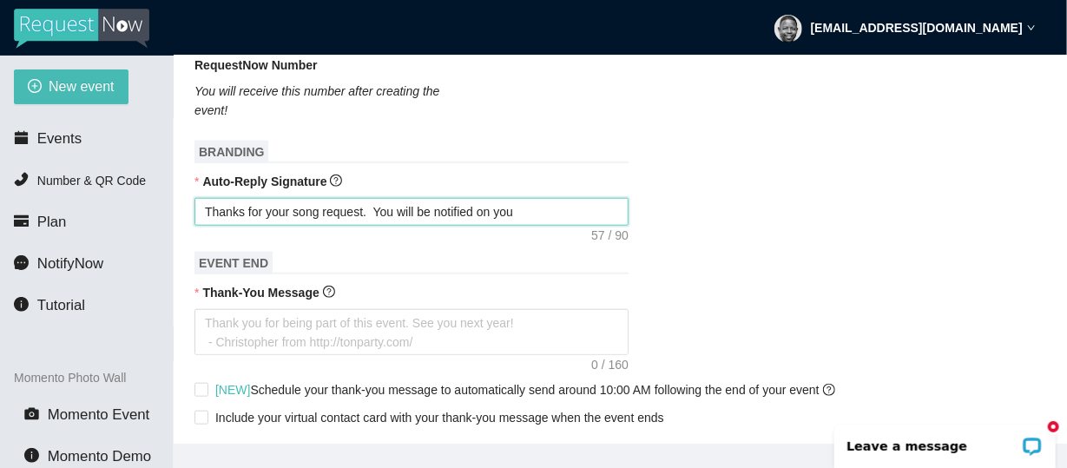
type textarea "Thanks for your song request. You will be notified on yo"
type textarea "Thanks for your song request. You will be notified on y"
type textarea "Thanks for your song request. You will be notified on"
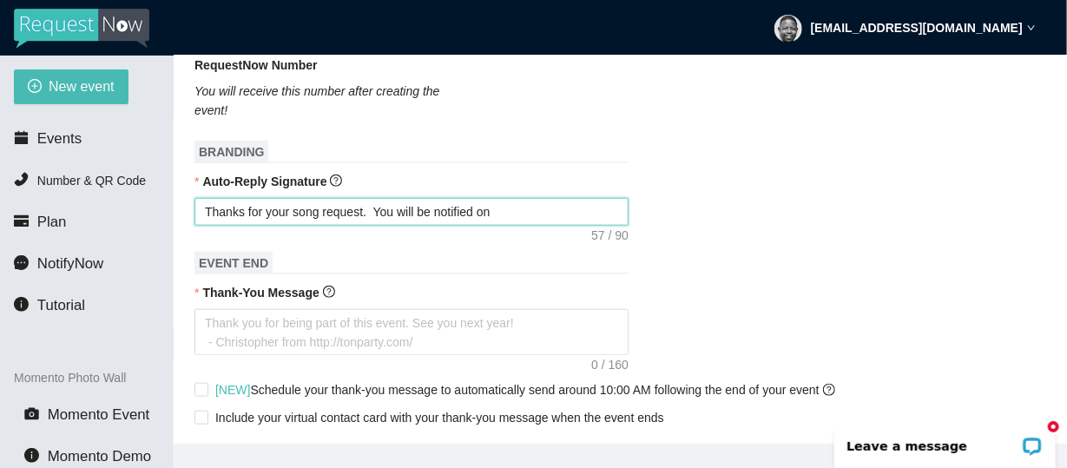
type textarea "Thanks for your song request. You will be notified on"
type textarea "Thanks for your song request. You will be notified o"
type textarea "Thanks for your song request. You will be notified"
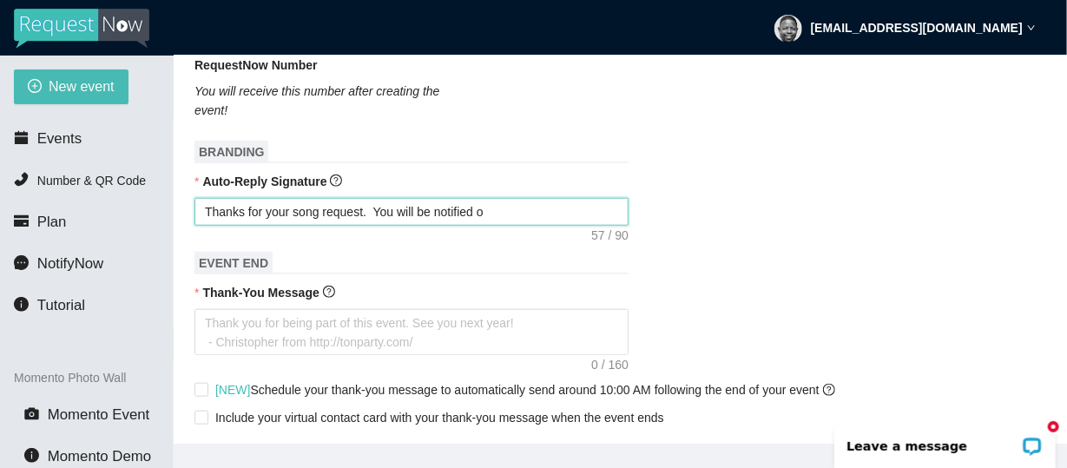
type textarea "Thanks for your song request. You will be notified"
type textarea "Thanks for your song request. You will be notifie"
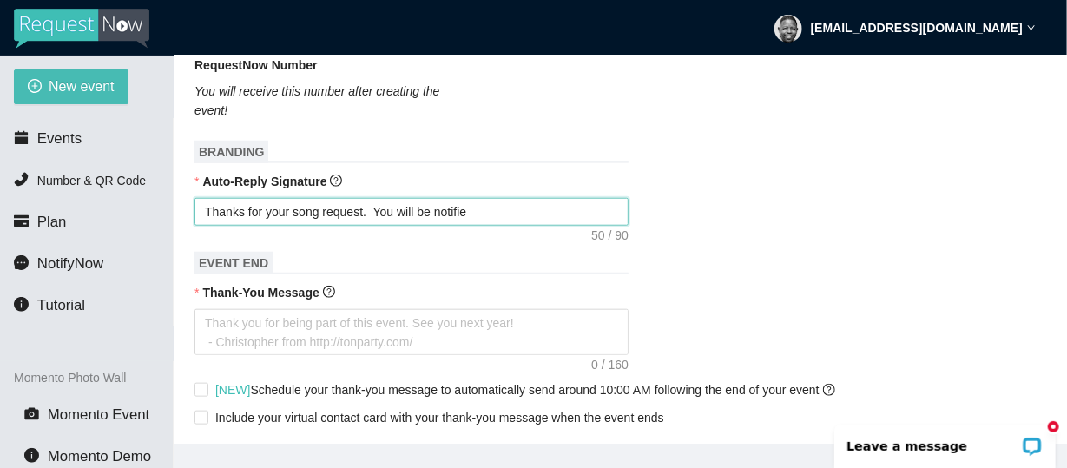
type textarea "Thanks for your song request. You will be notifi"
type textarea "Thanks for your song request. You will be notif"
type textarea "Thanks for your song request. You will be noti"
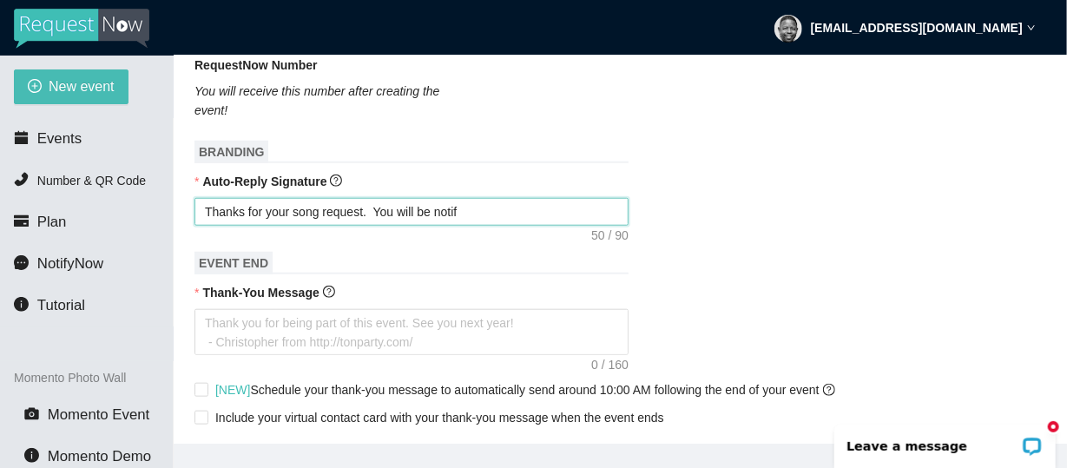
type textarea "Thanks for your song request. You will be noti"
type textarea "Thanks for your song request. You will be not"
type textarea "Thanks for your song request. You will be no"
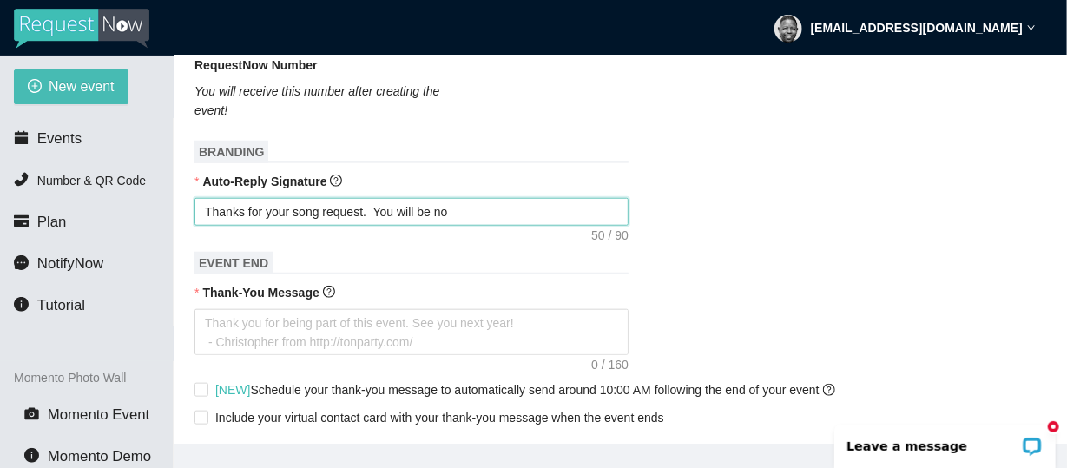
type textarea "Thanks for your song request. You will be n"
type textarea "Thanks for your song request. You will be"
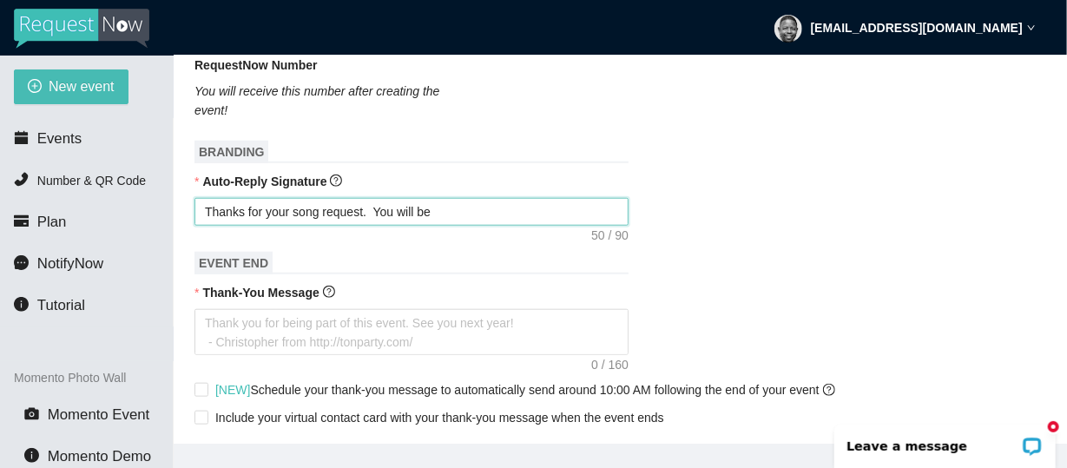
type textarea "Thanks for your song request. You will be"
type textarea "Thanks for your song request. You will b"
type textarea "Thanks for your song request. You will"
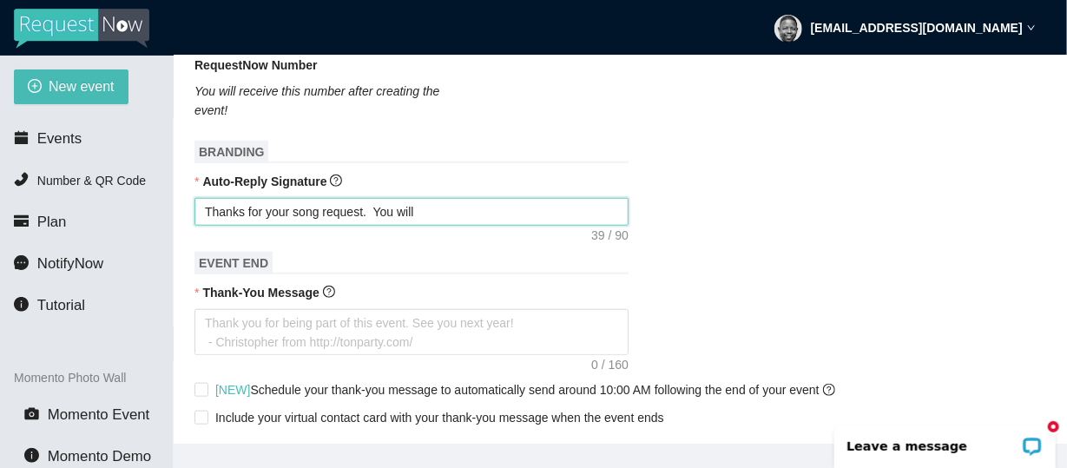
type textarea "Thanks for your song request. You wil"
type textarea "Thanks for your song request. You wi"
type textarea "Thanks for your song request. You w"
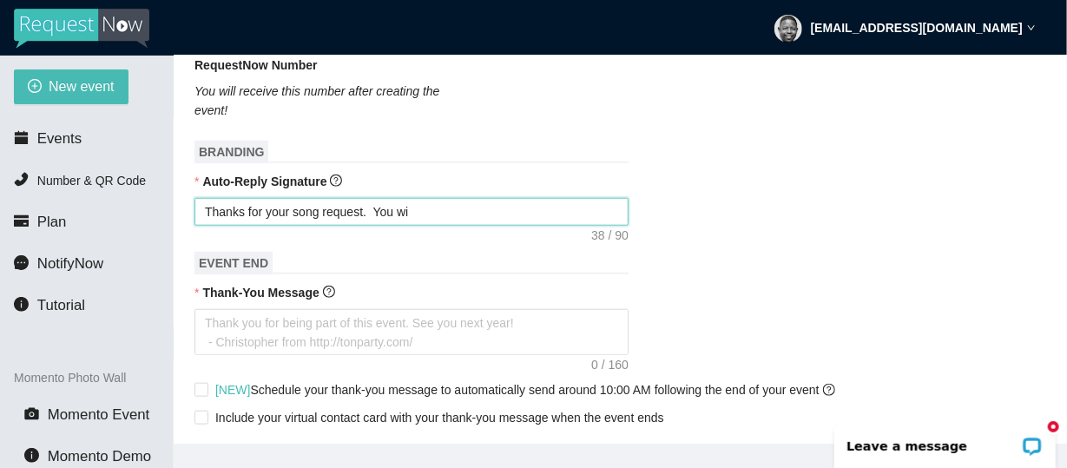
type textarea "Thanks for your song request. You w"
type textarea "Thanks for your song request. You"
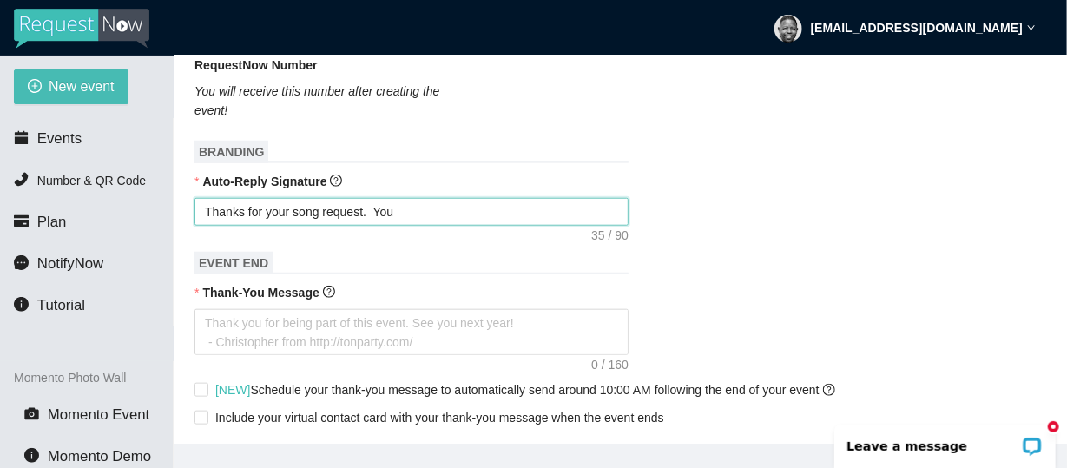
type textarea "Thanks for your song request. Yo"
type textarea "Thanks for your song request. Y"
type textarea "Thanks for your song request."
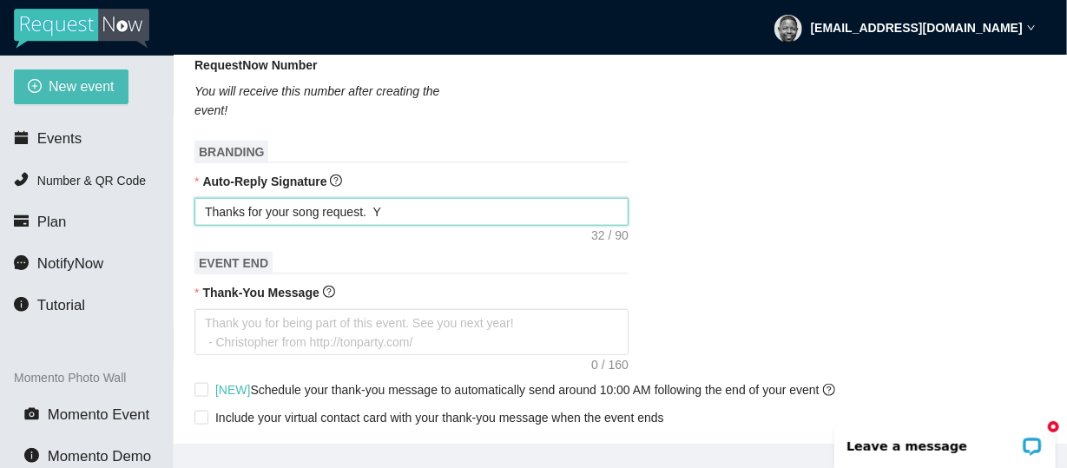
type textarea "Thanks for your song request."
type textarea "Thanks for your song request. Y"
type textarea "Thanks for your song request. Yo"
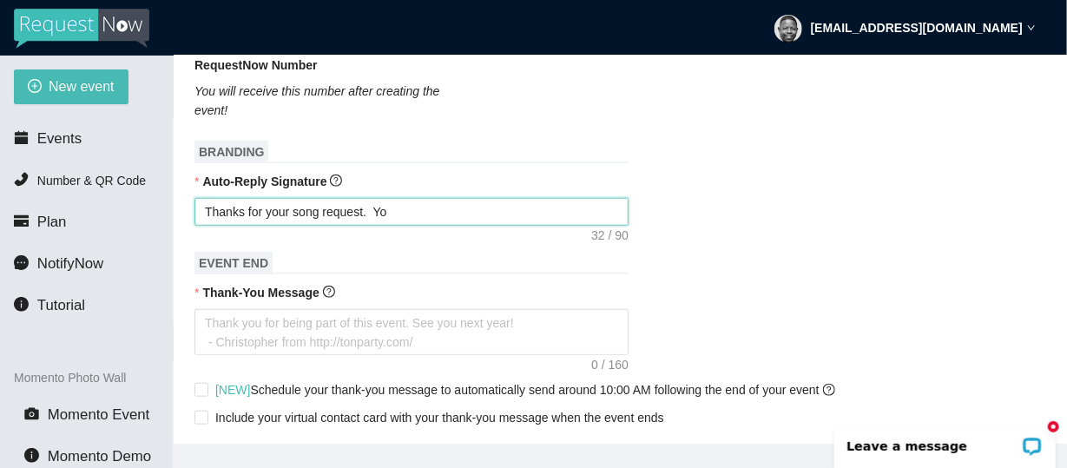
type textarea "Thanks for your song request. You"
click at [241, 212] on textarea "Thanks for your song request." at bounding box center [412, 212] width 434 height 28
click at [385, 211] on textarea "Thank you for your song request." at bounding box center [412, 212] width 434 height 28
click at [334, 213] on textarea "Thank you for your song request." at bounding box center [412, 212] width 434 height 28
click at [352, 214] on textarea "Thank you for your request." at bounding box center [412, 212] width 434 height 28
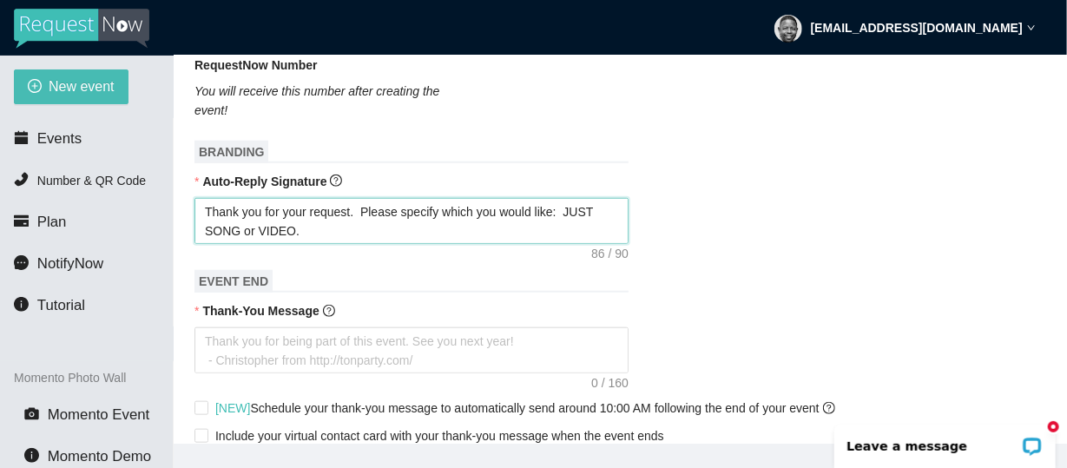
scroll to position [695, 0]
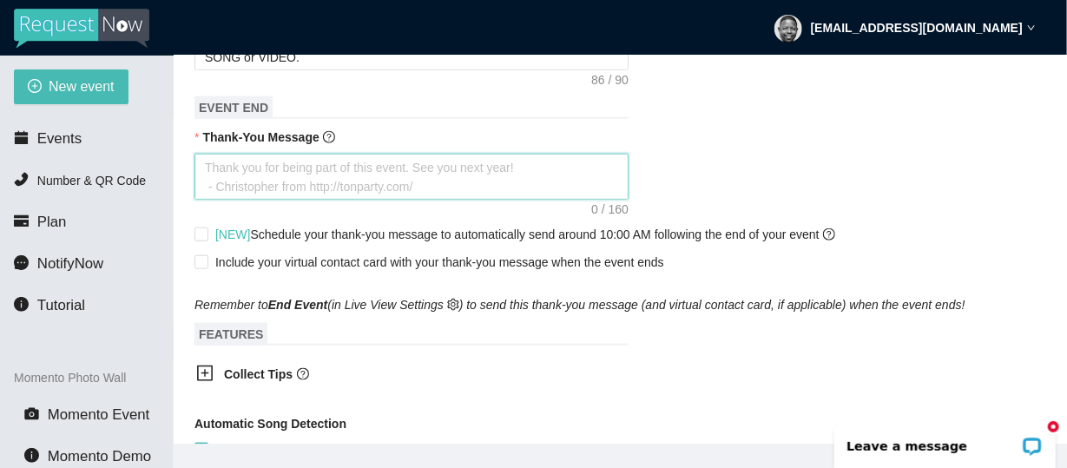
click at [221, 179] on textarea "Thank-You Message" at bounding box center [412, 177] width 434 height 46
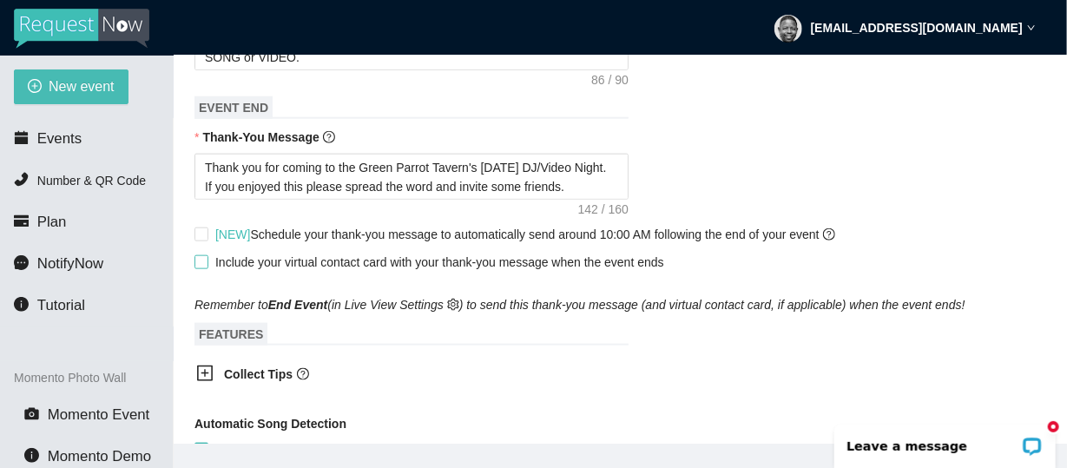
click at [201, 265] on input "Include your virtual contact card with your thank-you message when the event en…" at bounding box center [201, 261] width 12 height 12
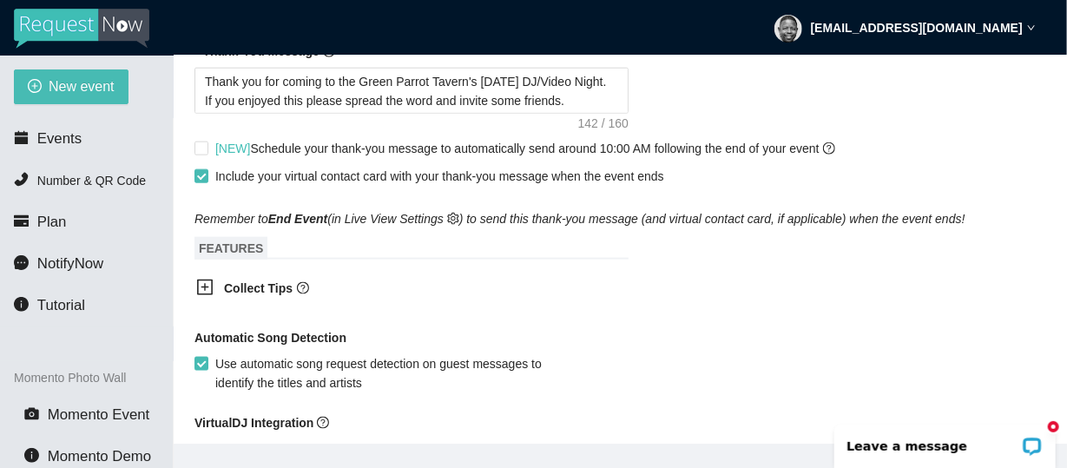
click at [206, 290] on icon "plus-square" at bounding box center [205, 288] width 8 height 8
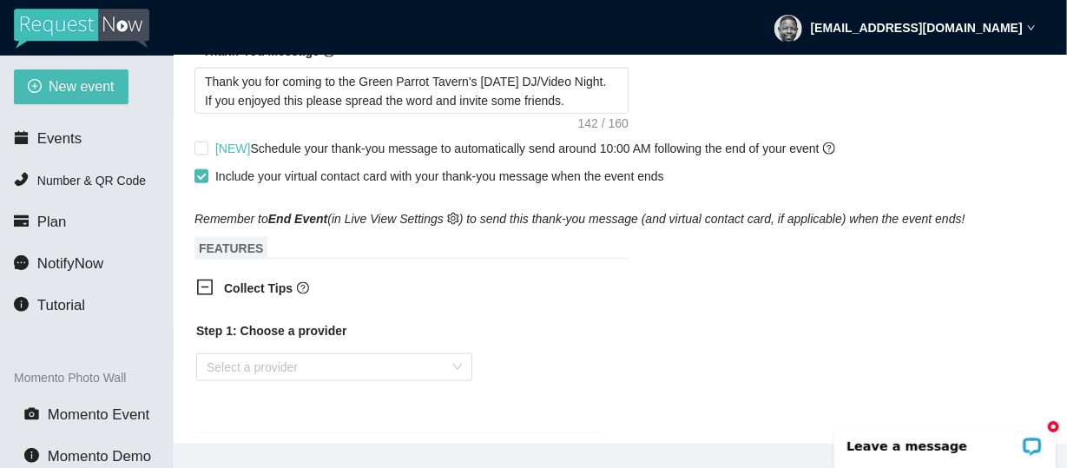
scroll to position [869, 0]
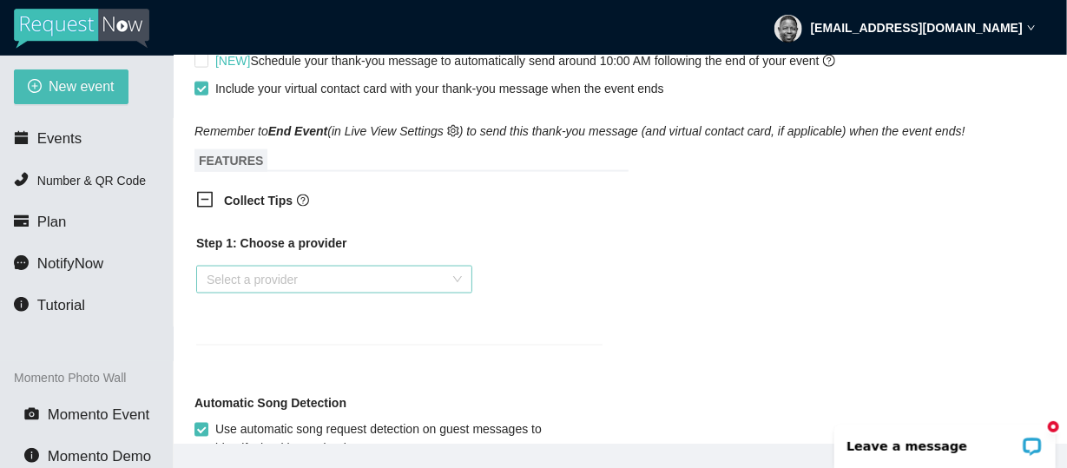
click at [459, 284] on div "Select a provider" at bounding box center [334, 280] width 276 height 28
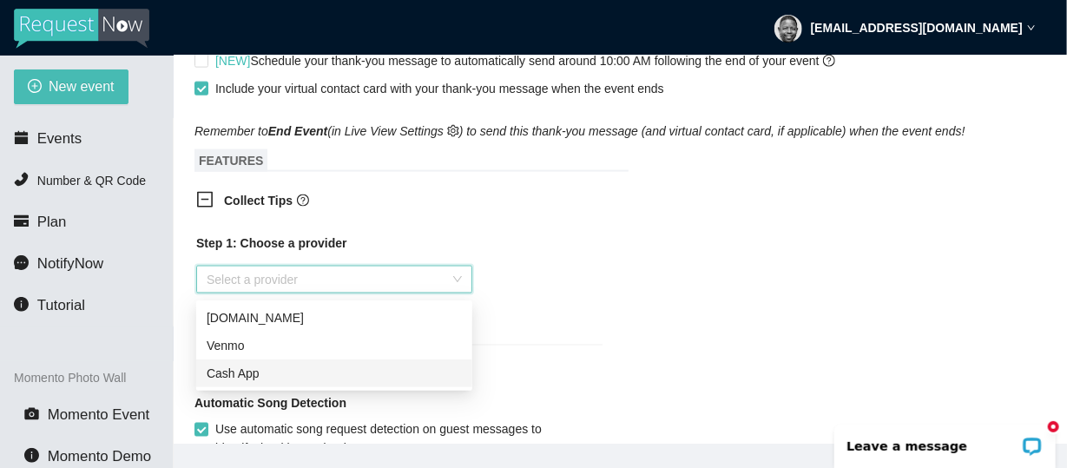
click at [372, 378] on div "Cash App" at bounding box center [334, 373] width 255 height 19
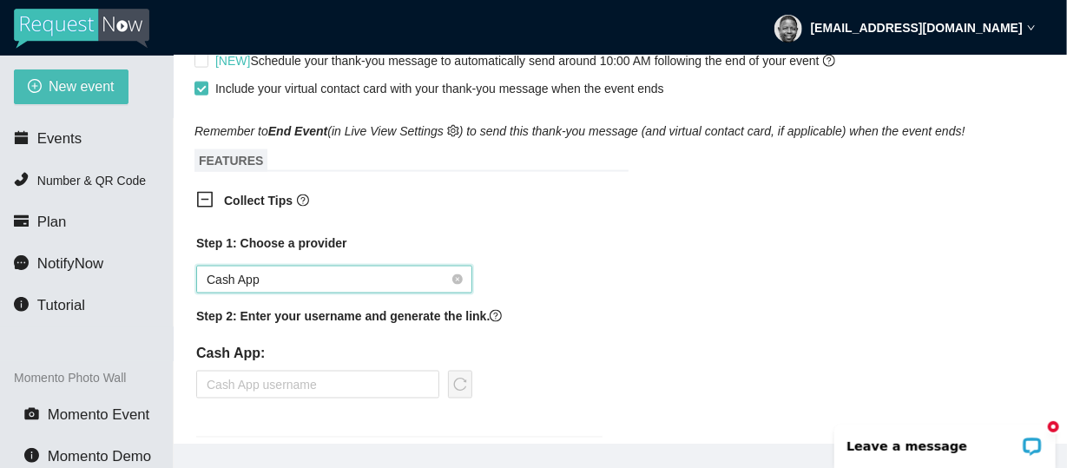
click at [459, 289] on span "Cash App" at bounding box center [334, 280] width 255 height 26
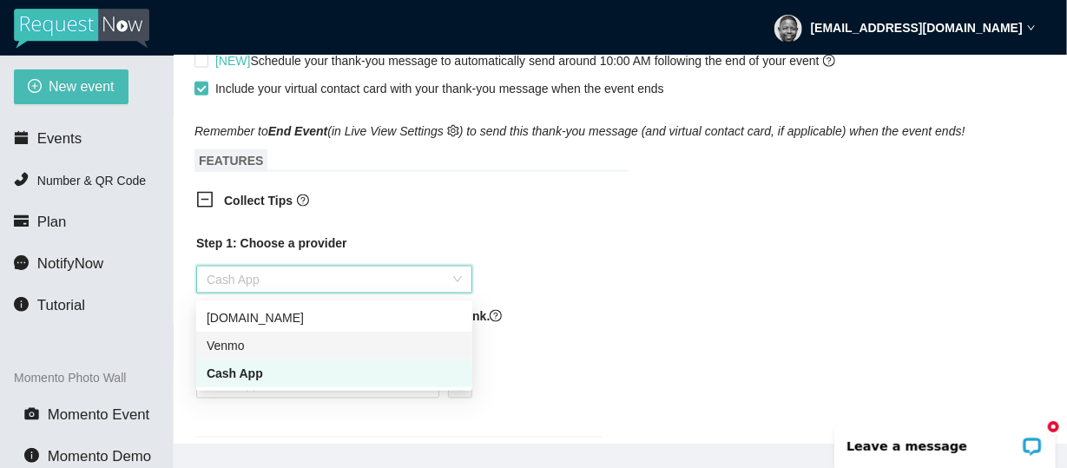
scroll to position [101, 0]
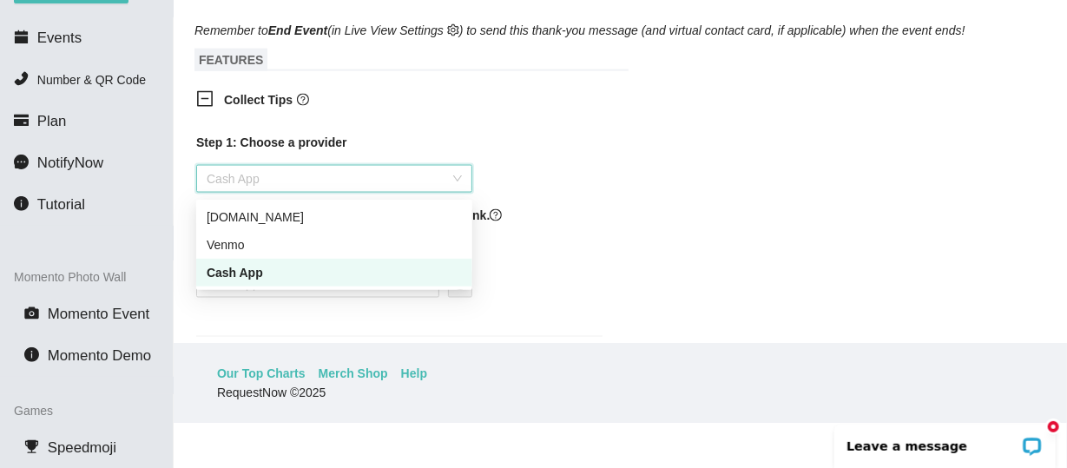
click at [386, 277] on div "Cash App" at bounding box center [334, 272] width 255 height 19
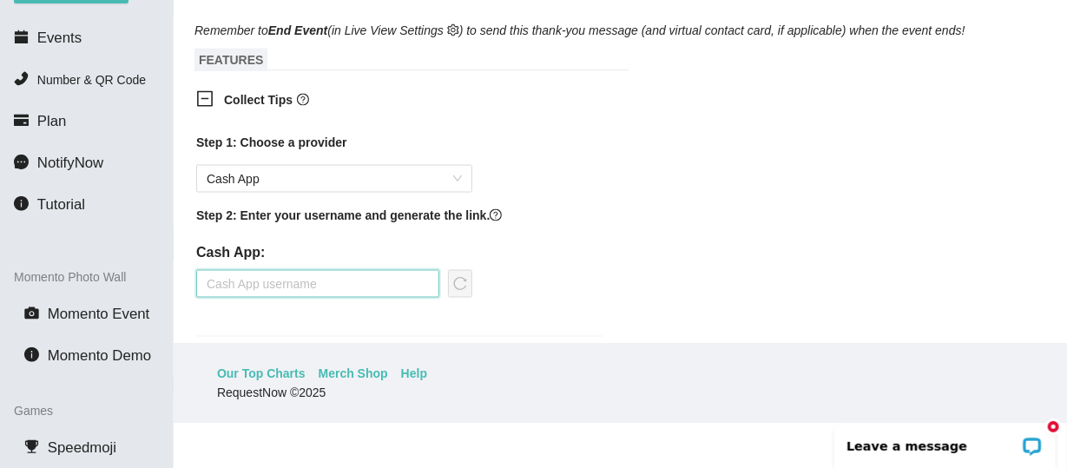
click at [281, 294] on input "text" at bounding box center [317, 284] width 243 height 28
click at [566, 287] on div "Step 1: Choose a provider Cash App Step 2: Enter your username and generate the…" at bounding box center [399, 224] width 406 height 182
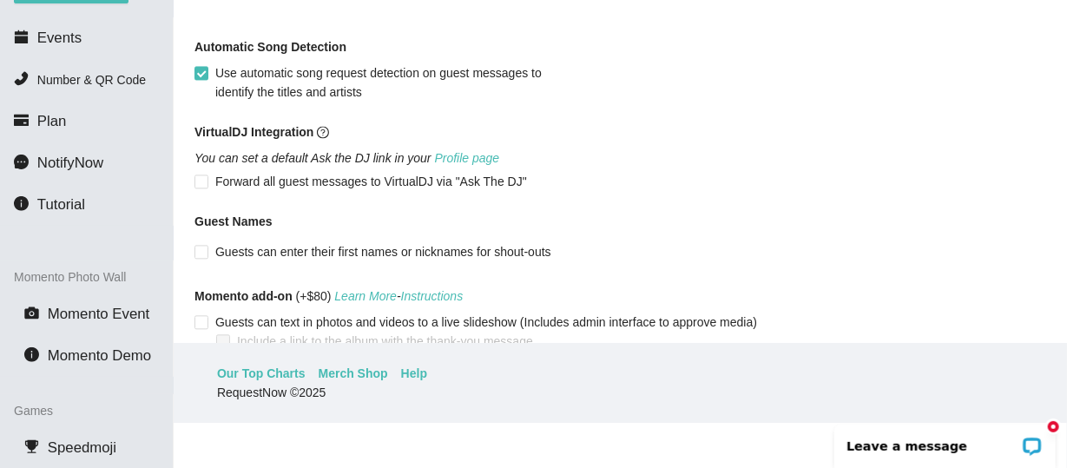
scroll to position [1303, 0]
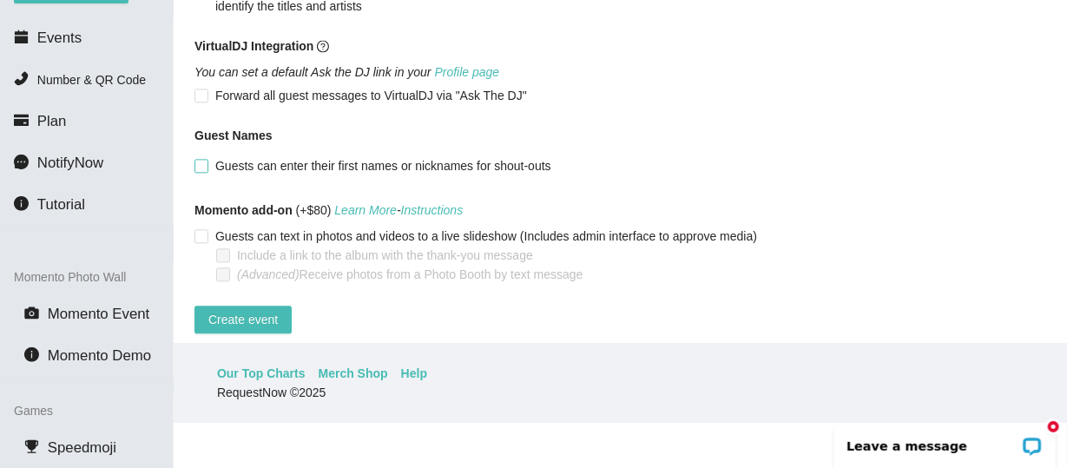
click at [203, 171] on input "Guests can enter their first names or nicknames for shout-outs" at bounding box center [201, 165] width 12 height 12
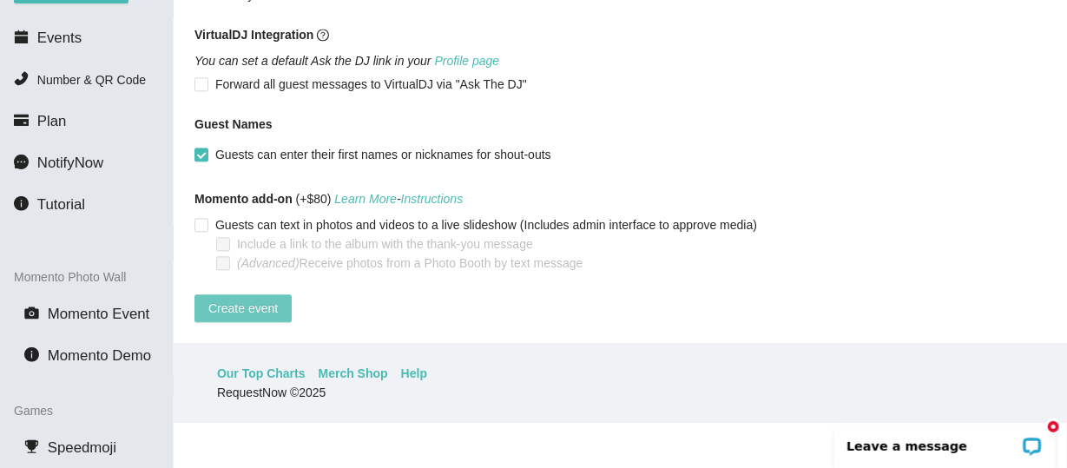
click at [239, 299] on span "Create event" at bounding box center [242, 308] width 69 height 19
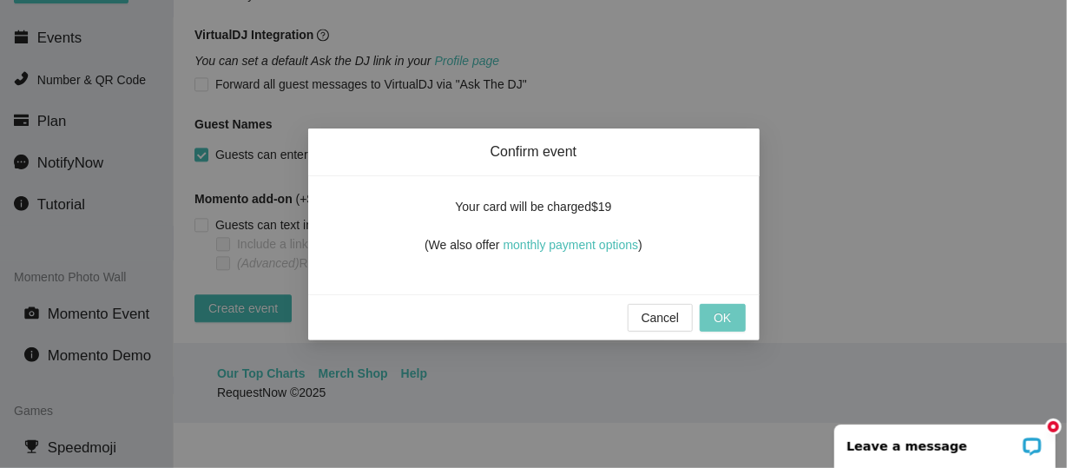
click at [721, 314] on span "OK" at bounding box center [722, 317] width 17 height 19
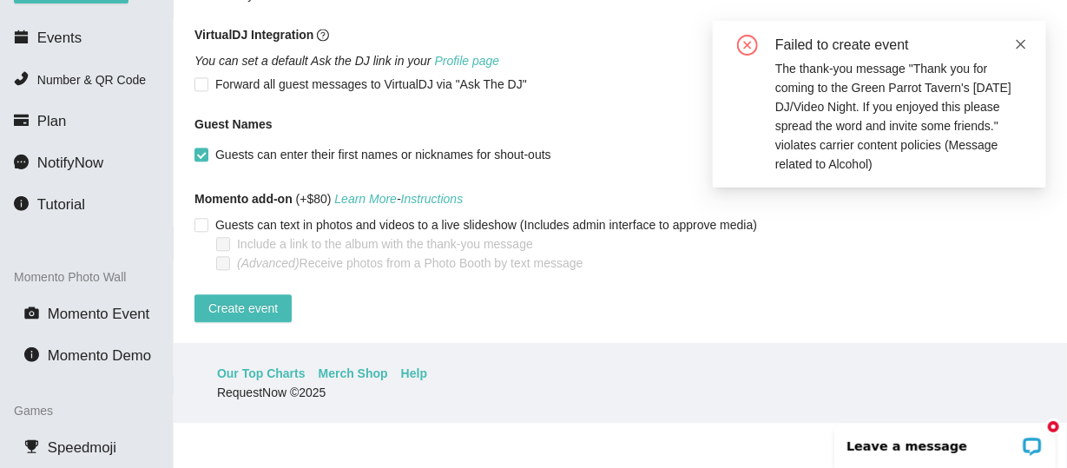
click at [1021, 44] on icon "close" at bounding box center [1022, 44] width 10 height 10
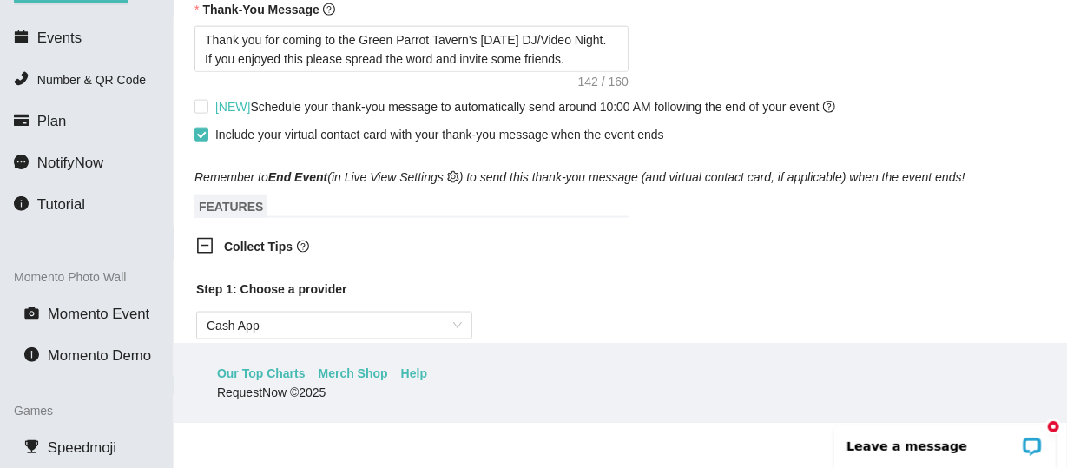
scroll to position [635, 0]
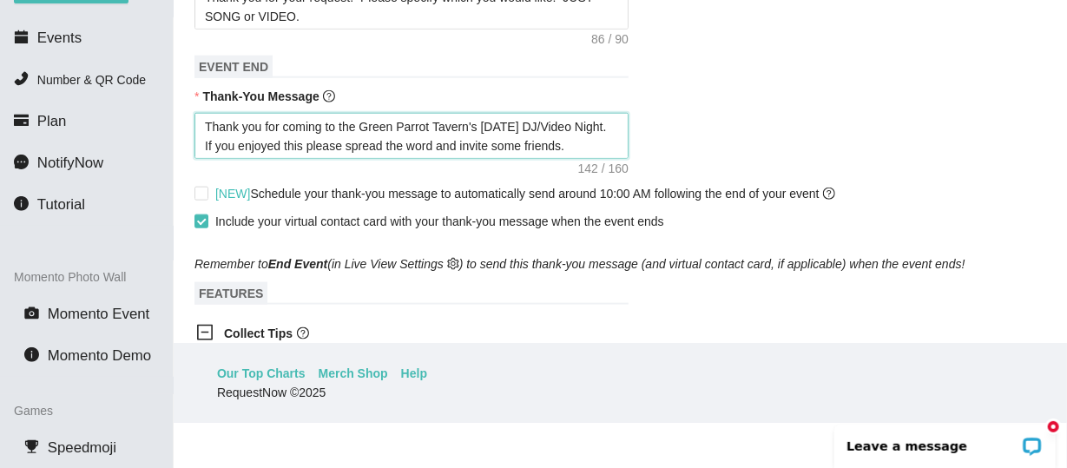
click at [465, 128] on textarea "Thank you for coming to the Green Parrot Tavern's [DATE] DJ/Video Night. If you…" at bounding box center [412, 136] width 434 height 46
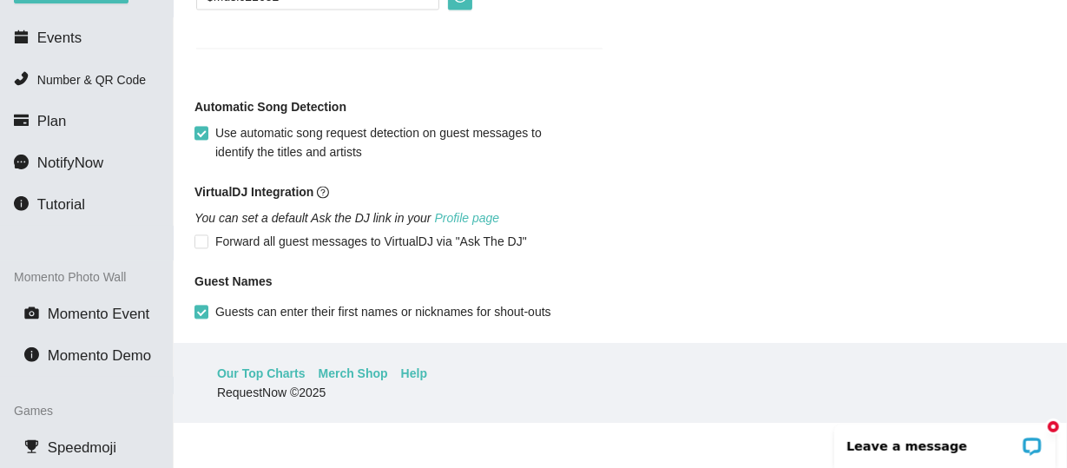
scroll to position [1330, 0]
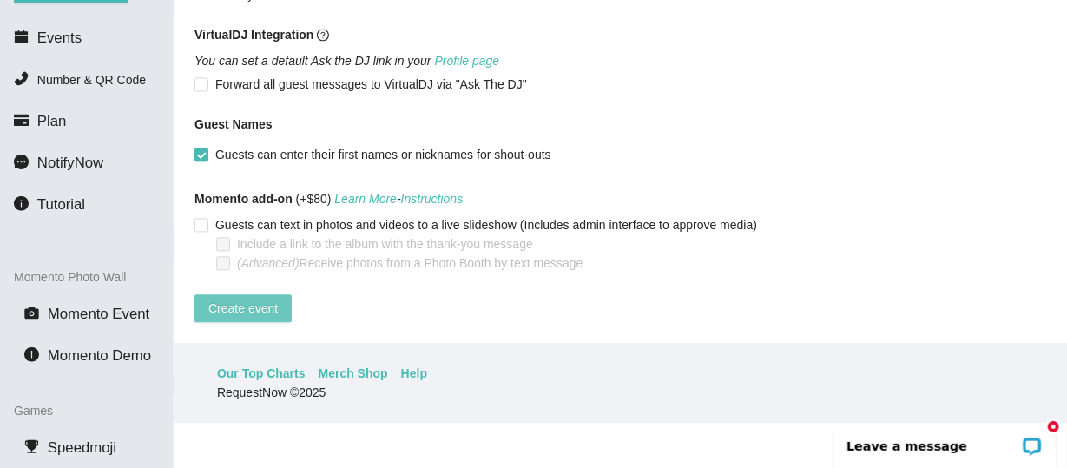
click at [245, 299] on span "Create event" at bounding box center [242, 308] width 69 height 19
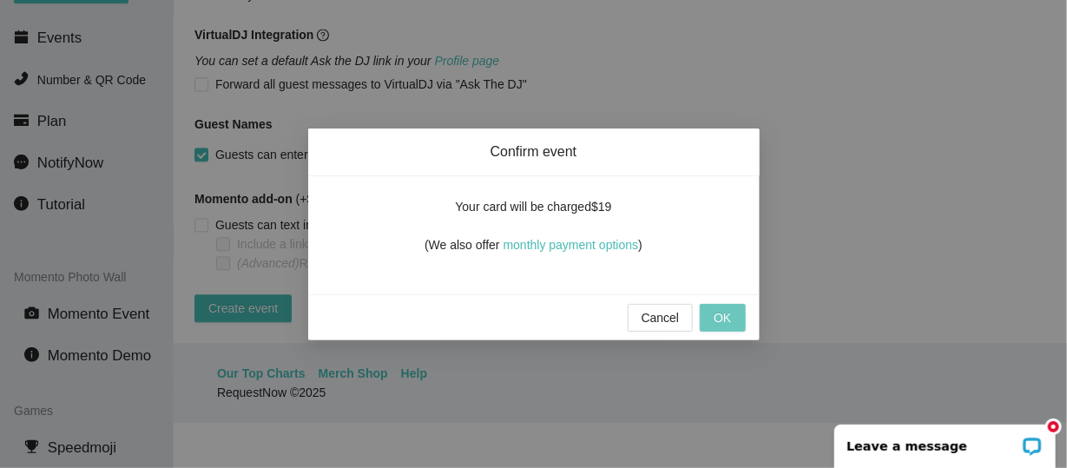
click at [719, 309] on span "OK" at bounding box center [722, 317] width 17 height 19
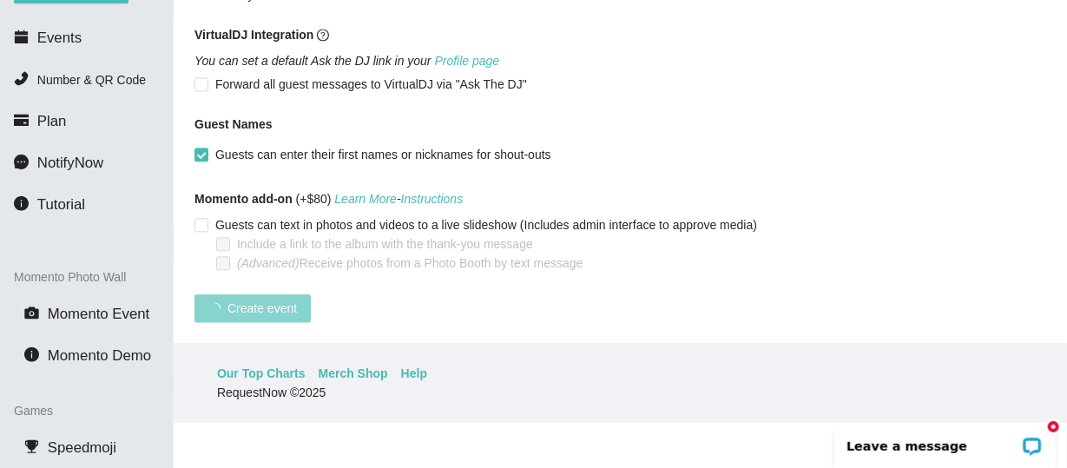
scroll to position [499, 0]
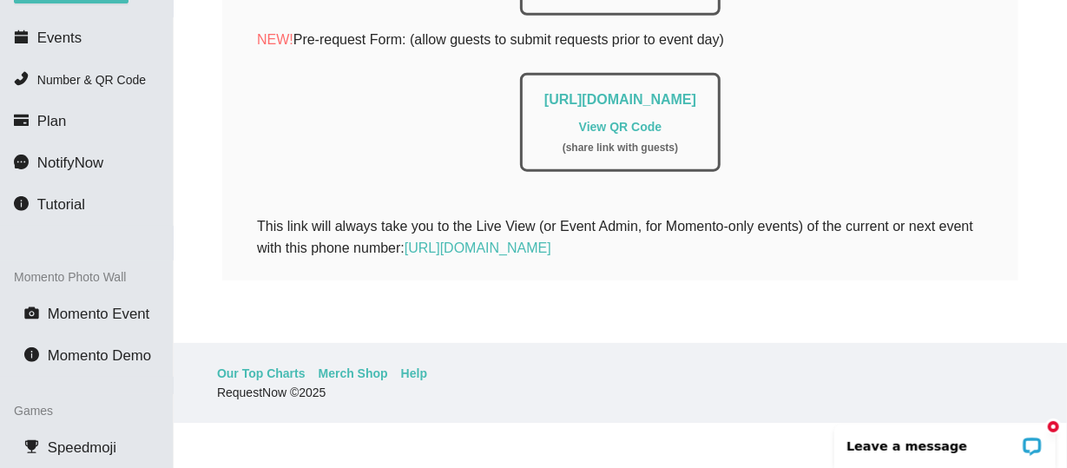
click at [612, 120] on link "View QR Code" at bounding box center [620, 127] width 83 height 14
click at [545, 92] on link "[URL][DOMAIN_NAME]" at bounding box center [621, 99] width 152 height 15
